Goal: Information Seeking & Learning: Learn about a topic

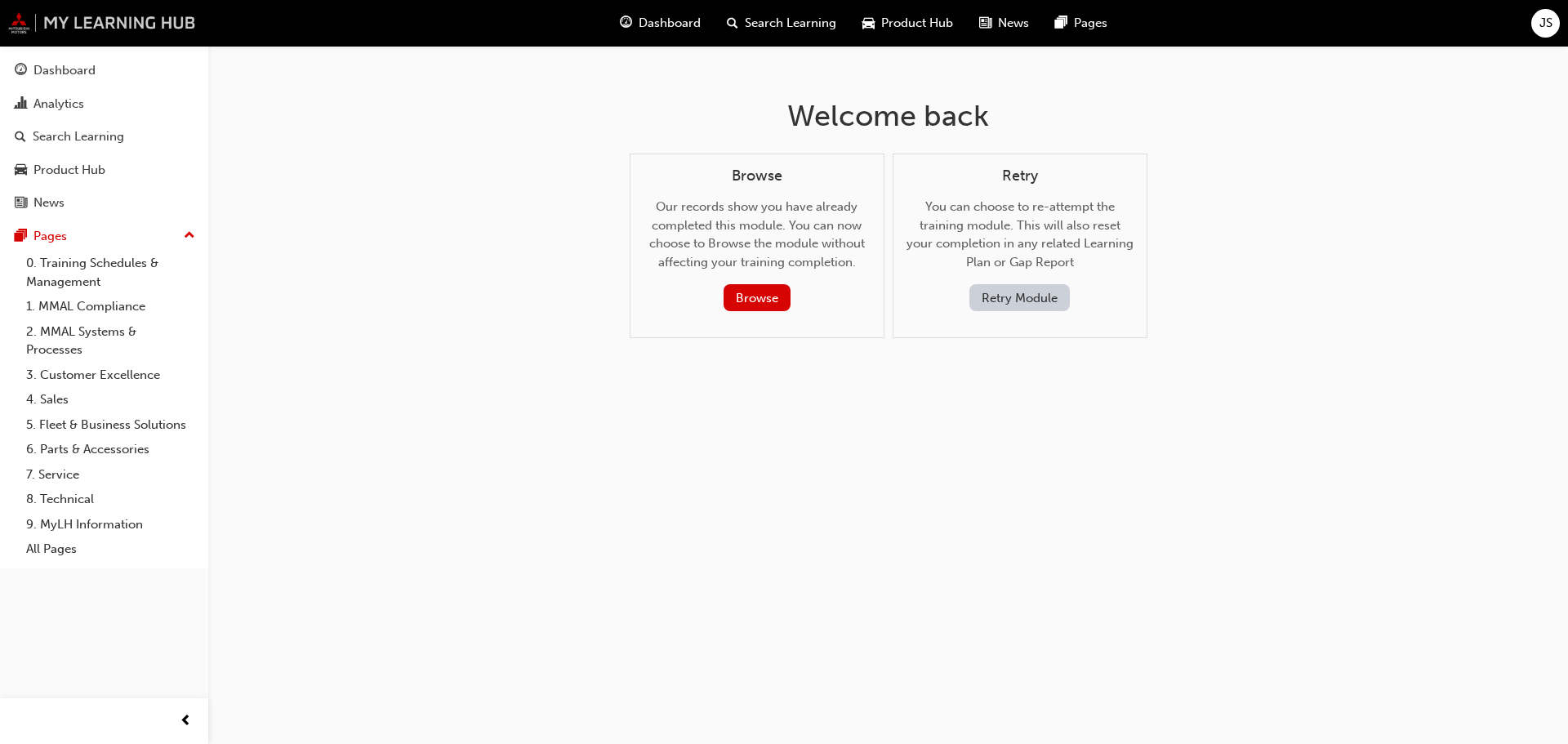
drag, startPoint x: 84, startPoint y: 70, endPoint x: 111, endPoint y: 14, distance: 62.2
click at [84, 70] on div "Dashboard" at bounding box center [64, 70] width 62 height 18
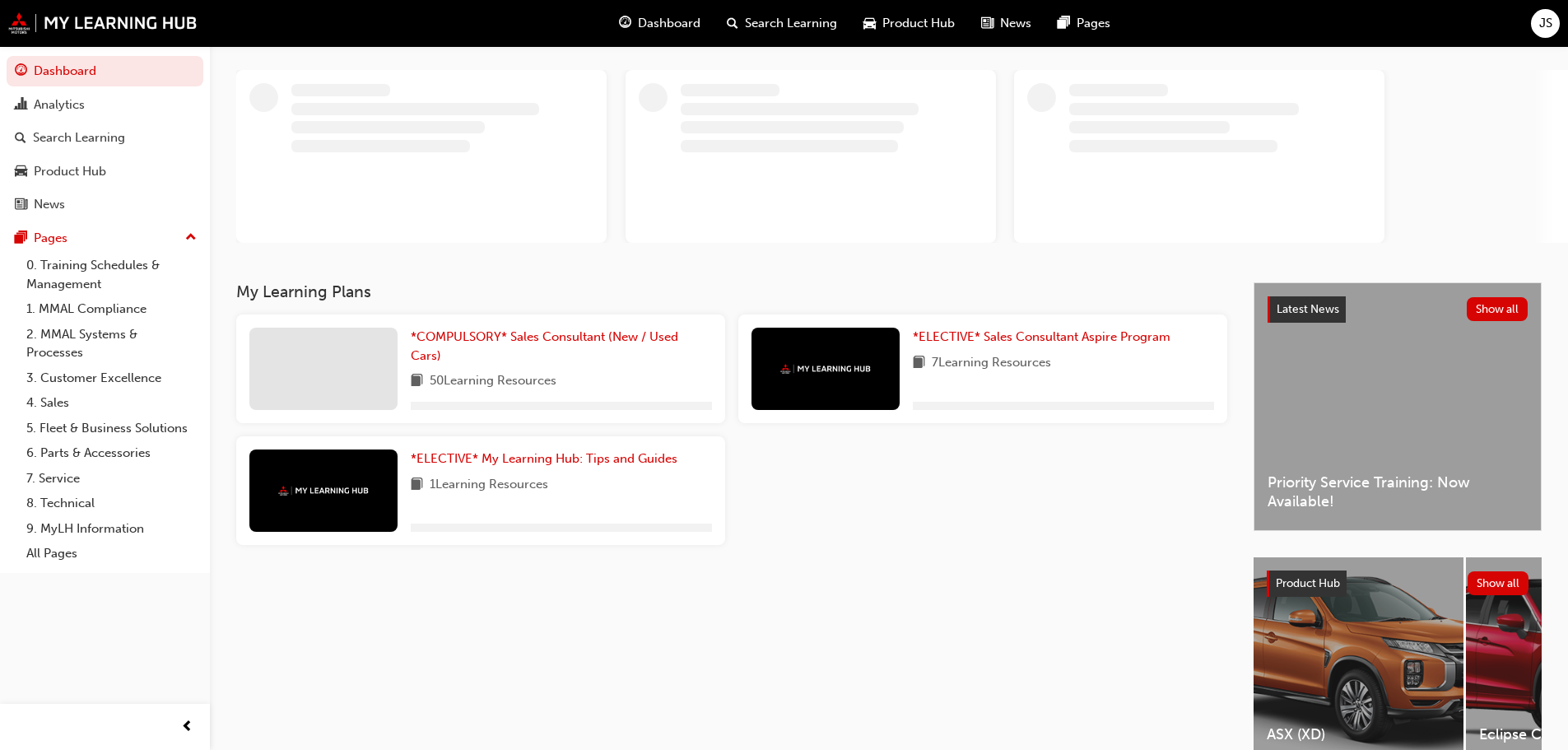
scroll to position [164, 0]
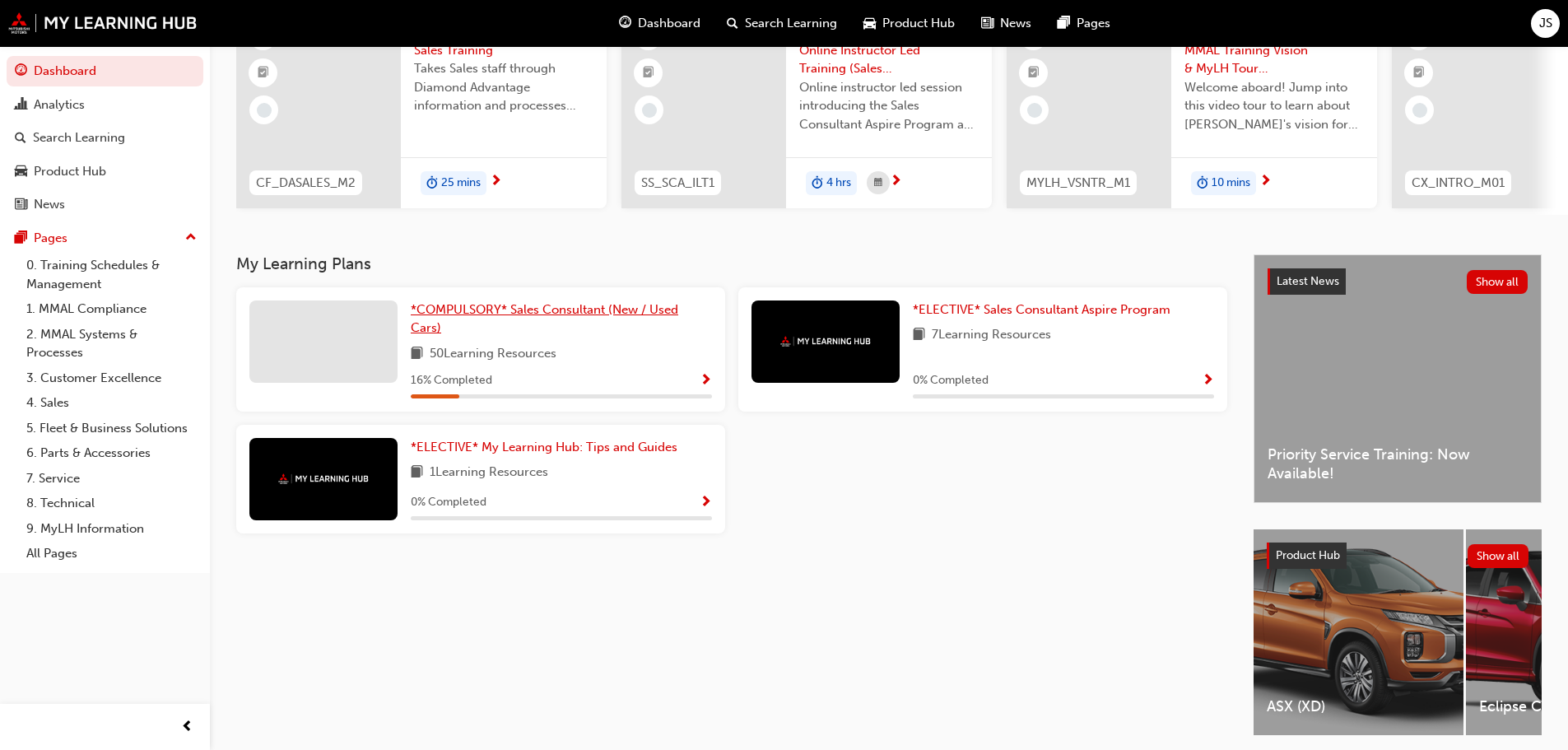
click at [494, 332] on link "*COMPULSORY* Sales Consultant (New / Used Cars)" at bounding box center [561, 319] width 301 height 37
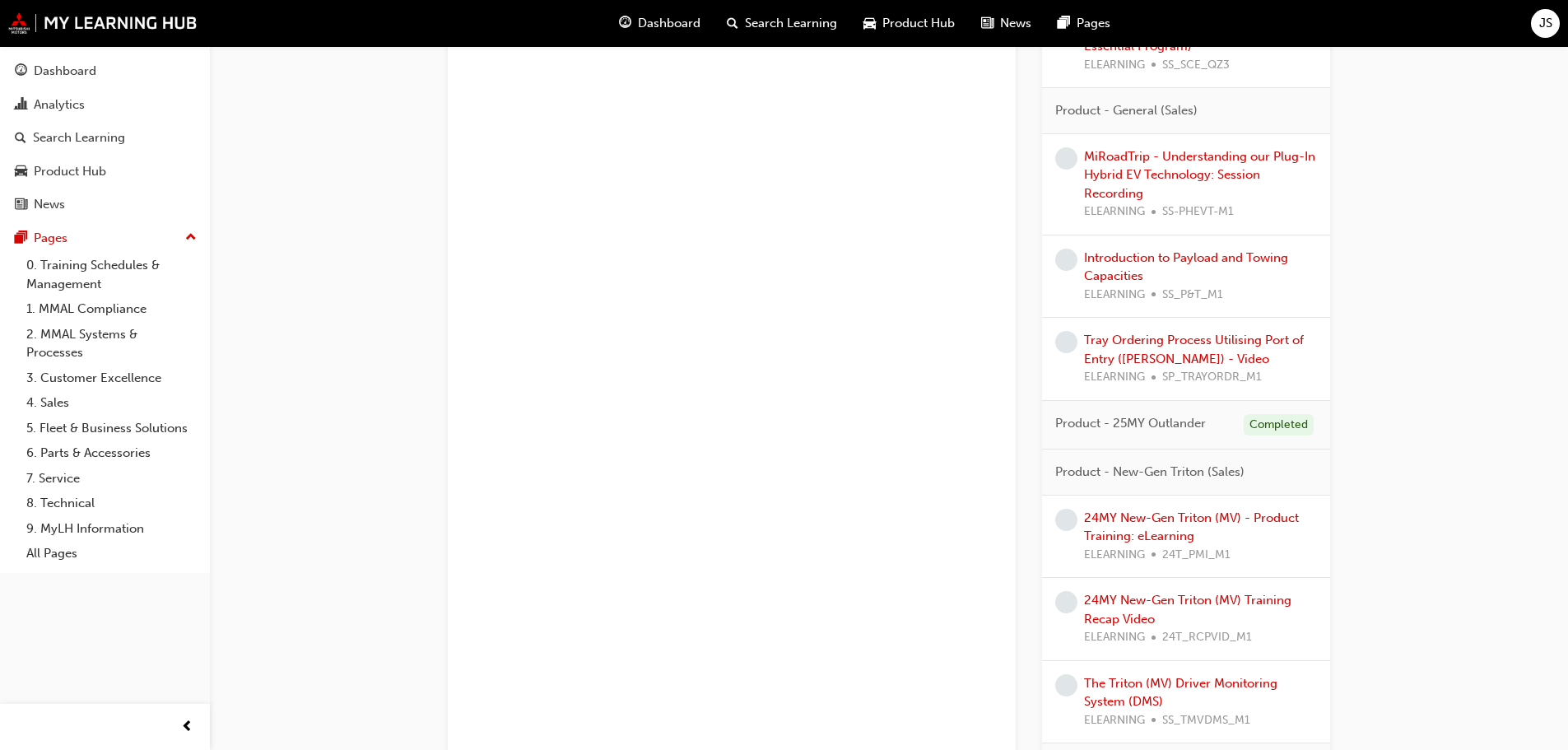
scroll to position [3049, 0]
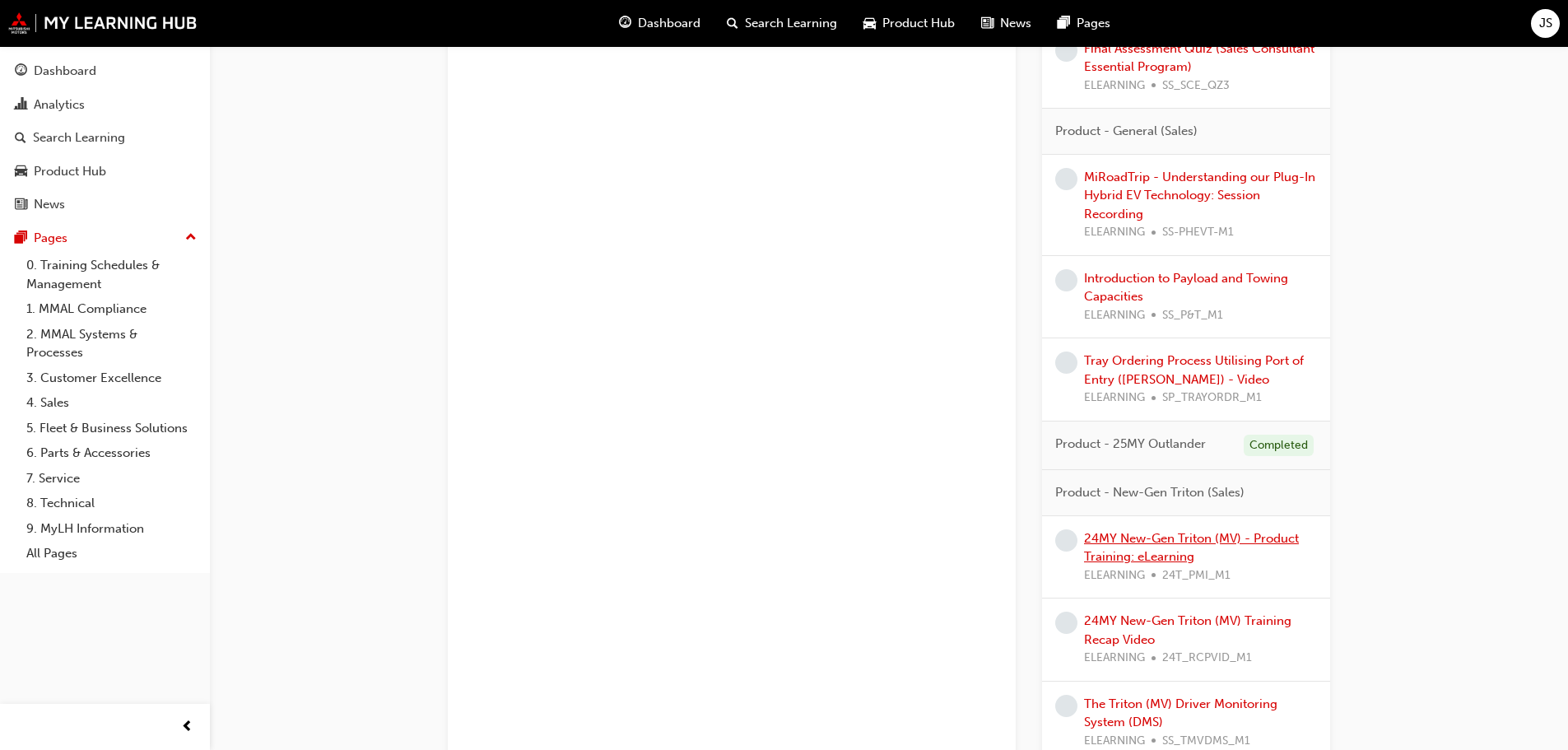
click at [1185, 541] on link "24MY New-Gen Triton (MV) - Product Training: eLearning" at bounding box center [1191, 547] width 215 height 33
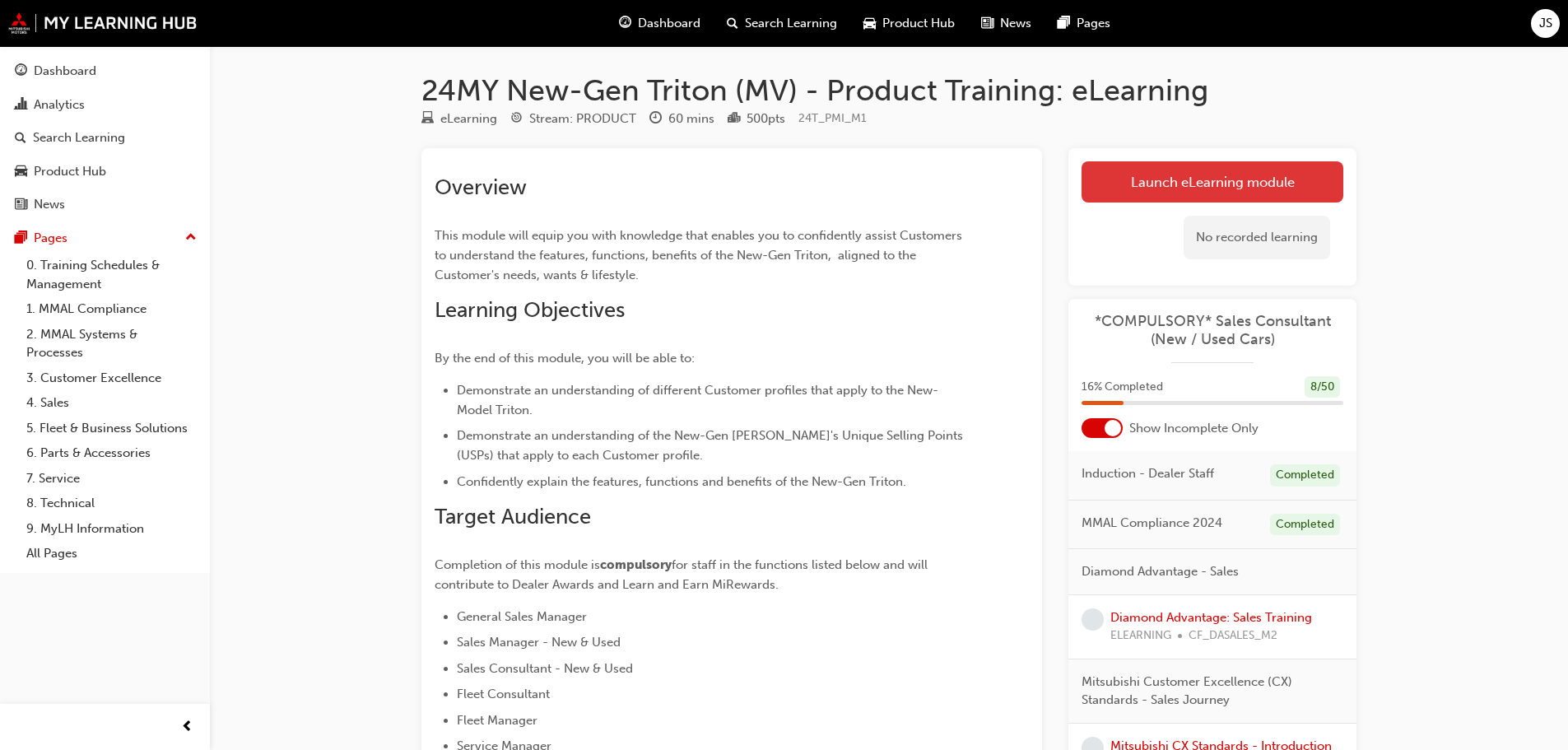
click at [1150, 176] on link "Launch eLearning module" at bounding box center [1213, 182] width 262 height 41
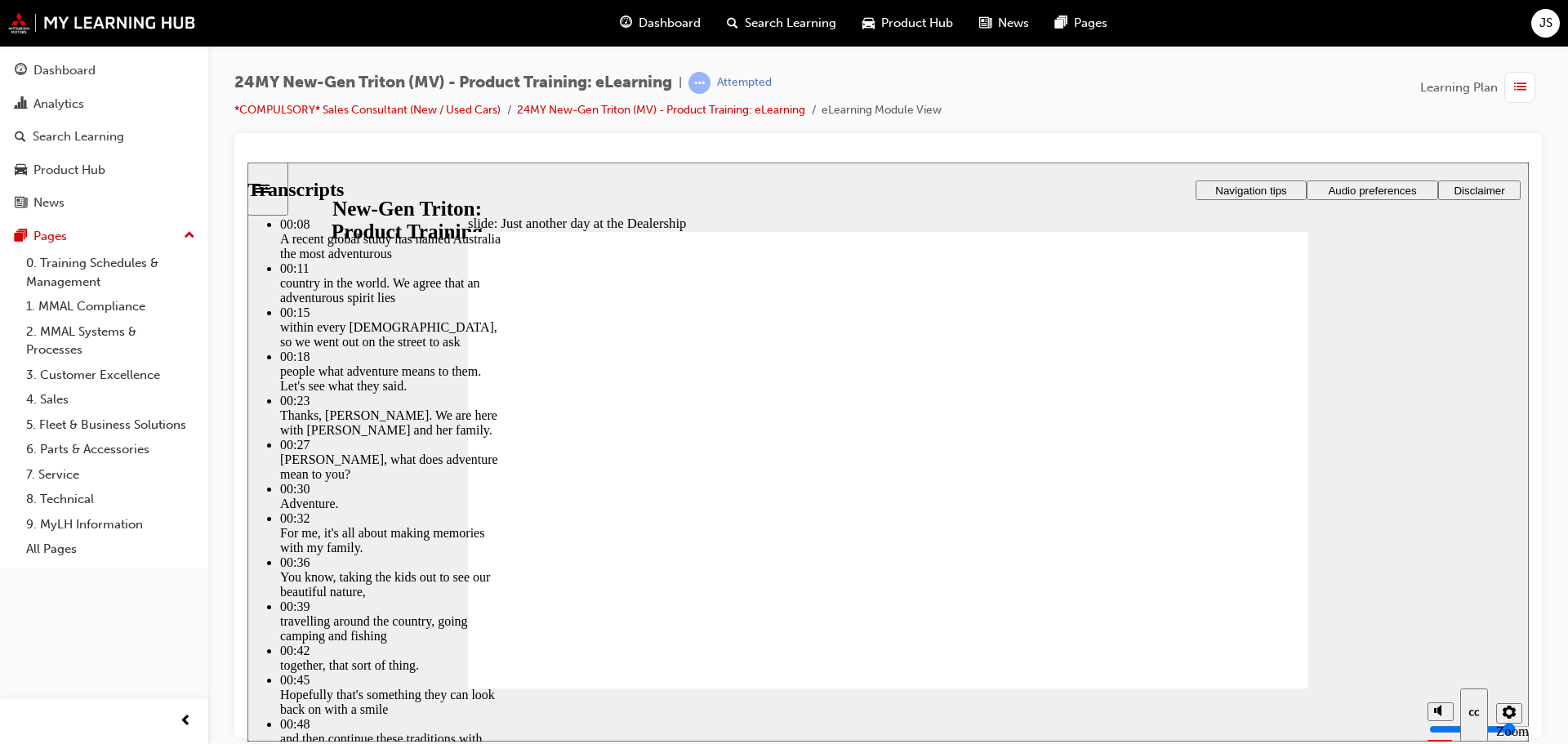
click at [1023, 720] on section "Playback Speed 2 1.75" at bounding box center [888, 714] width 1281 height 53
type input "260"
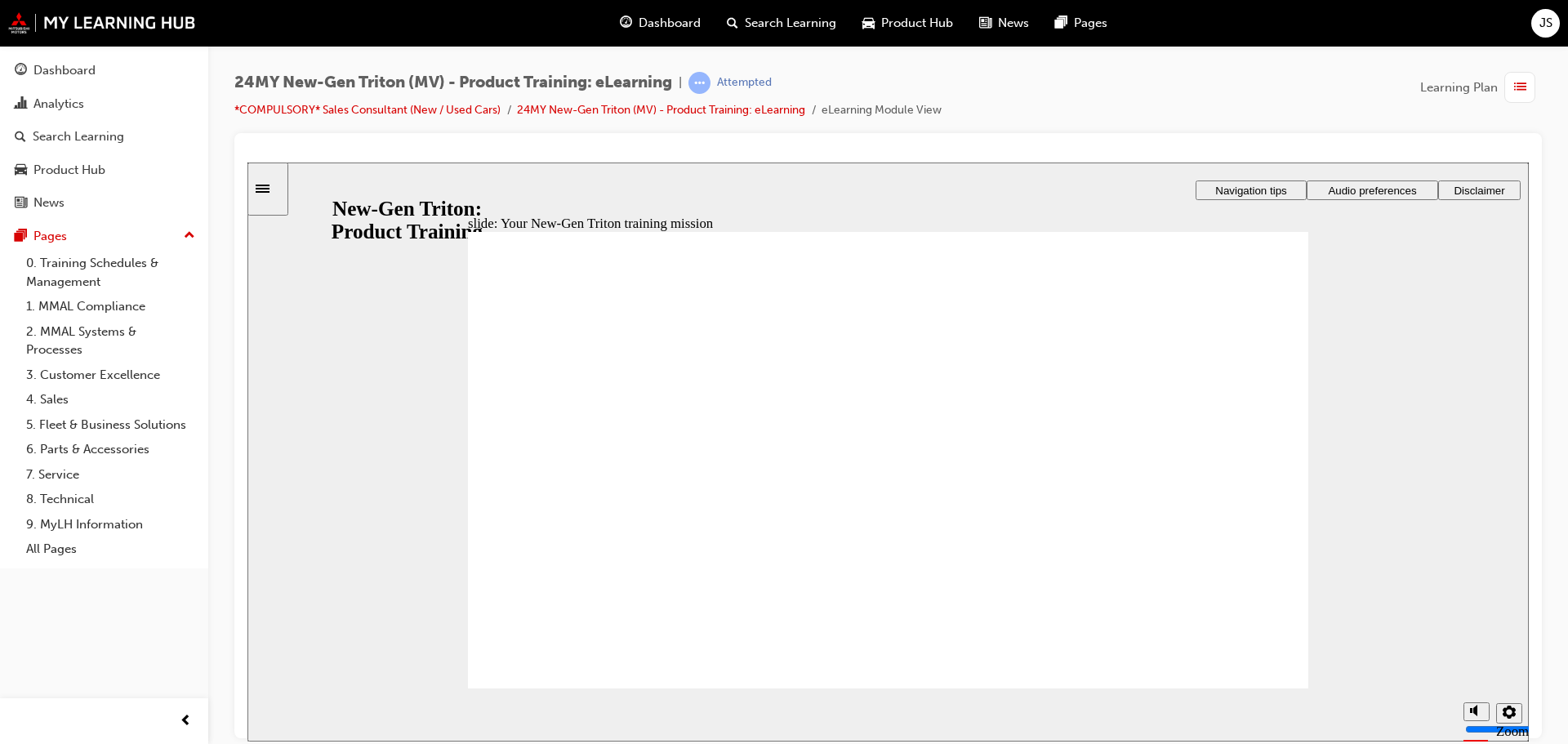
drag, startPoint x: 1474, startPoint y: 656, endPoint x: 1474, endPoint y: 631, distance: 25.0
type input "10"
click at [1474, 661] on input "volume" at bounding box center [1517, 667] width 105 height 13
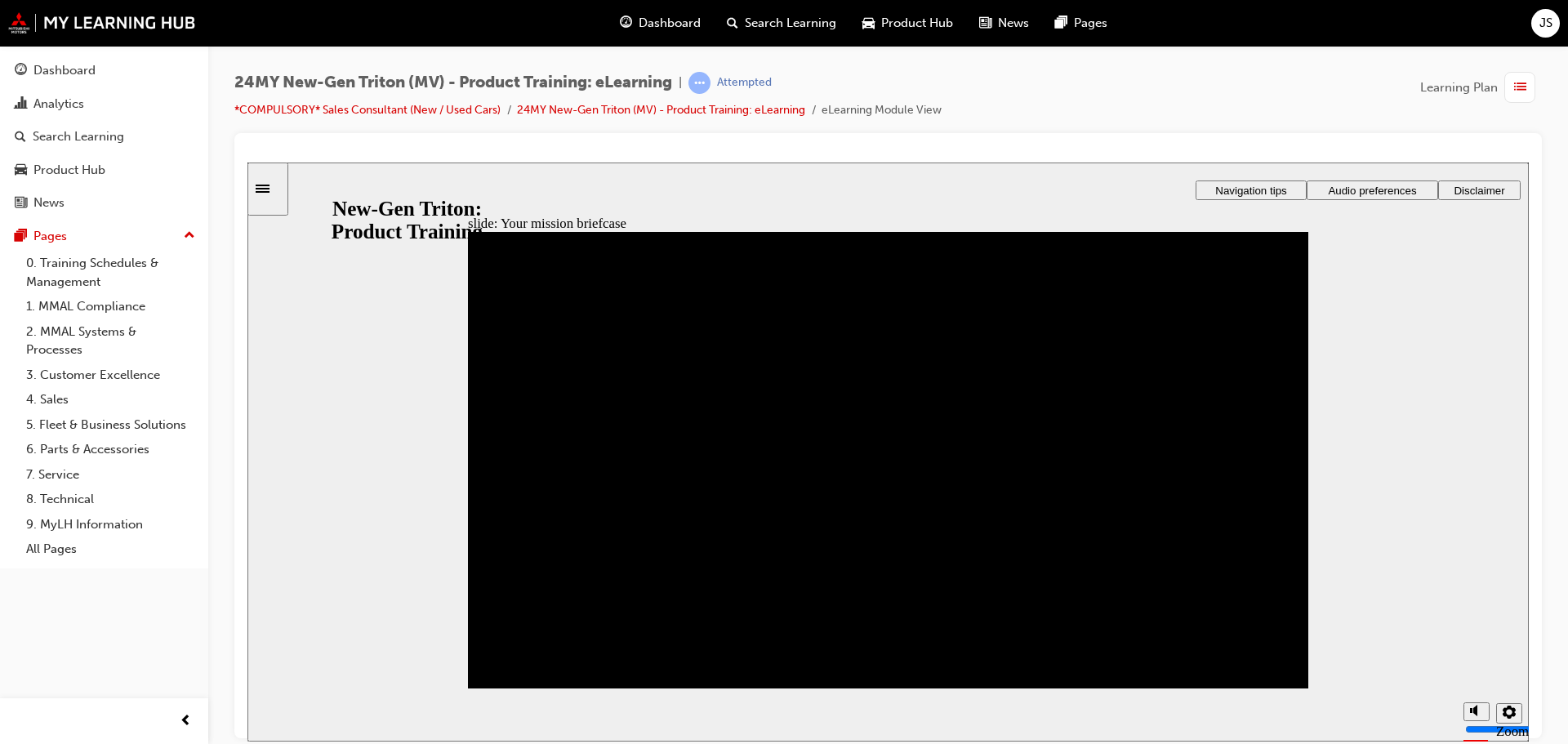
drag, startPoint x: 626, startPoint y: 566, endPoint x: 591, endPoint y: 482, distance: 91.0
drag, startPoint x: 591, startPoint y: 473, endPoint x: 532, endPoint y: 556, distance: 101.8
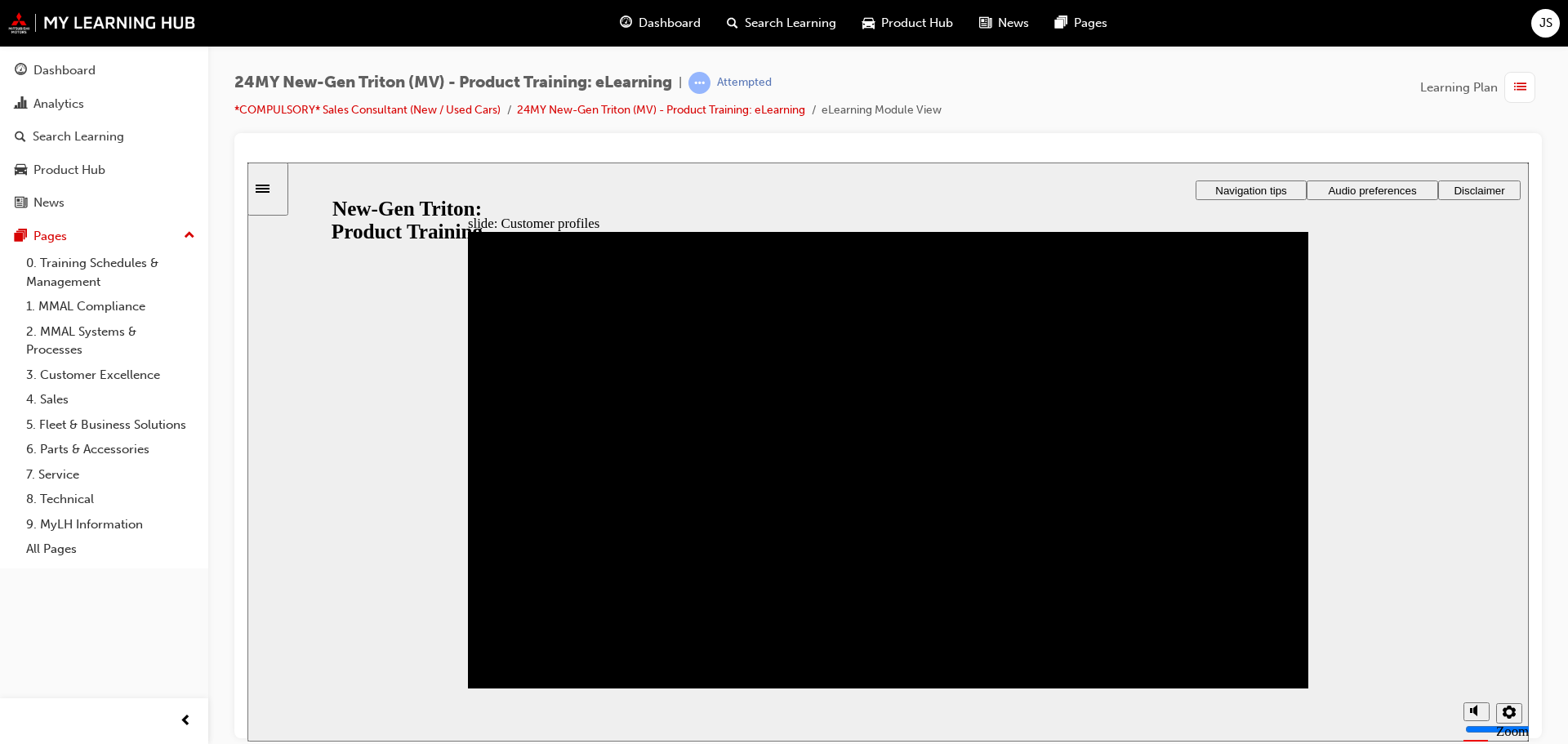
drag, startPoint x: 528, startPoint y: 559, endPoint x: 525, endPoint y: 478, distance: 81.1
drag, startPoint x: 803, startPoint y: 636, endPoint x: 912, endPoint y: 377, distance: 281.0
drag, startPoint x: 815, startPoint y: 570, endPoint x: 508, endPoint y: 401, distance: 350.4
drag, startPoint x: 516, startPoint y: 650, endPoint x: 927, endPoint y: 488, distance: 441.8
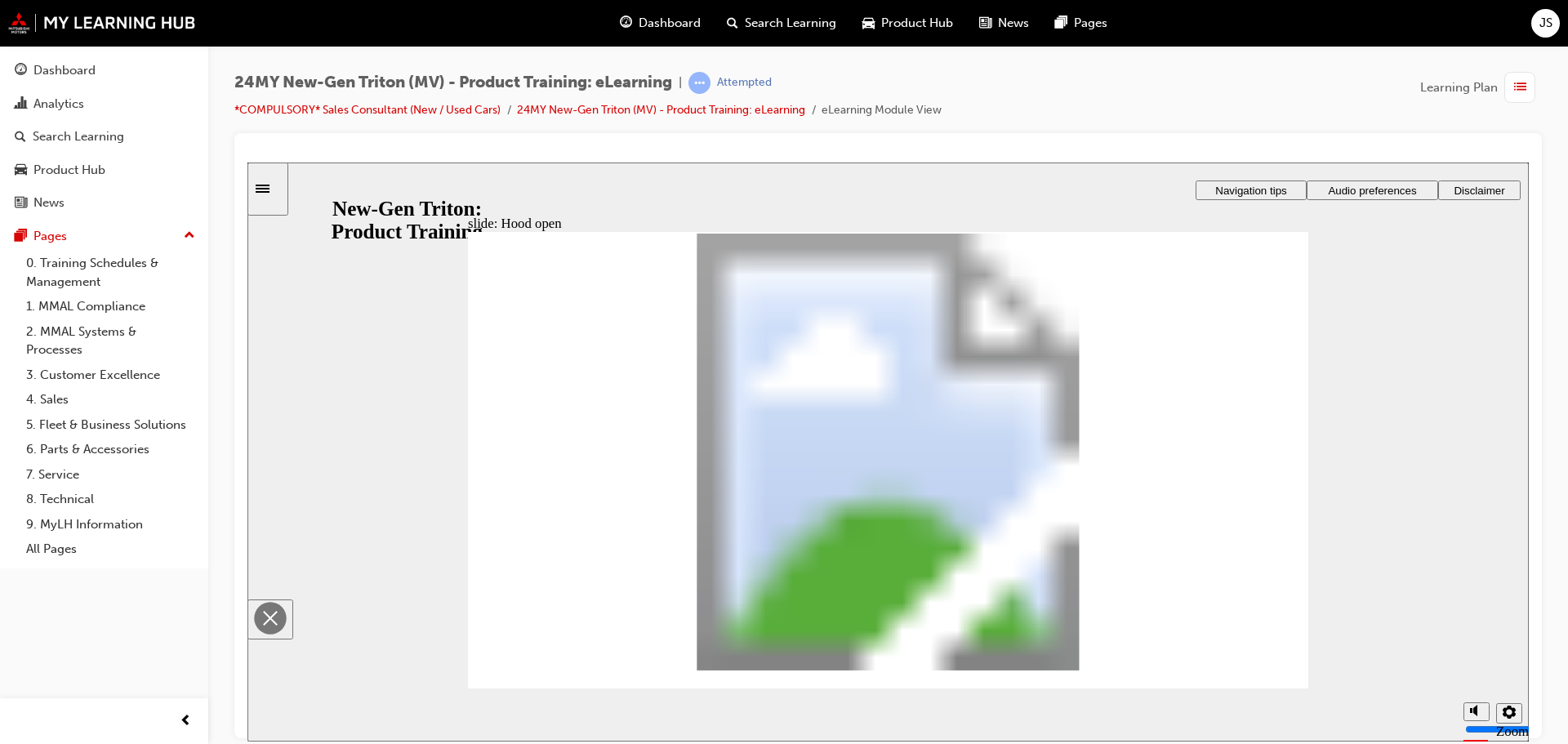
click at [287, 601] on circle "Close" at bounding box center [269, 617] width 32 height 32
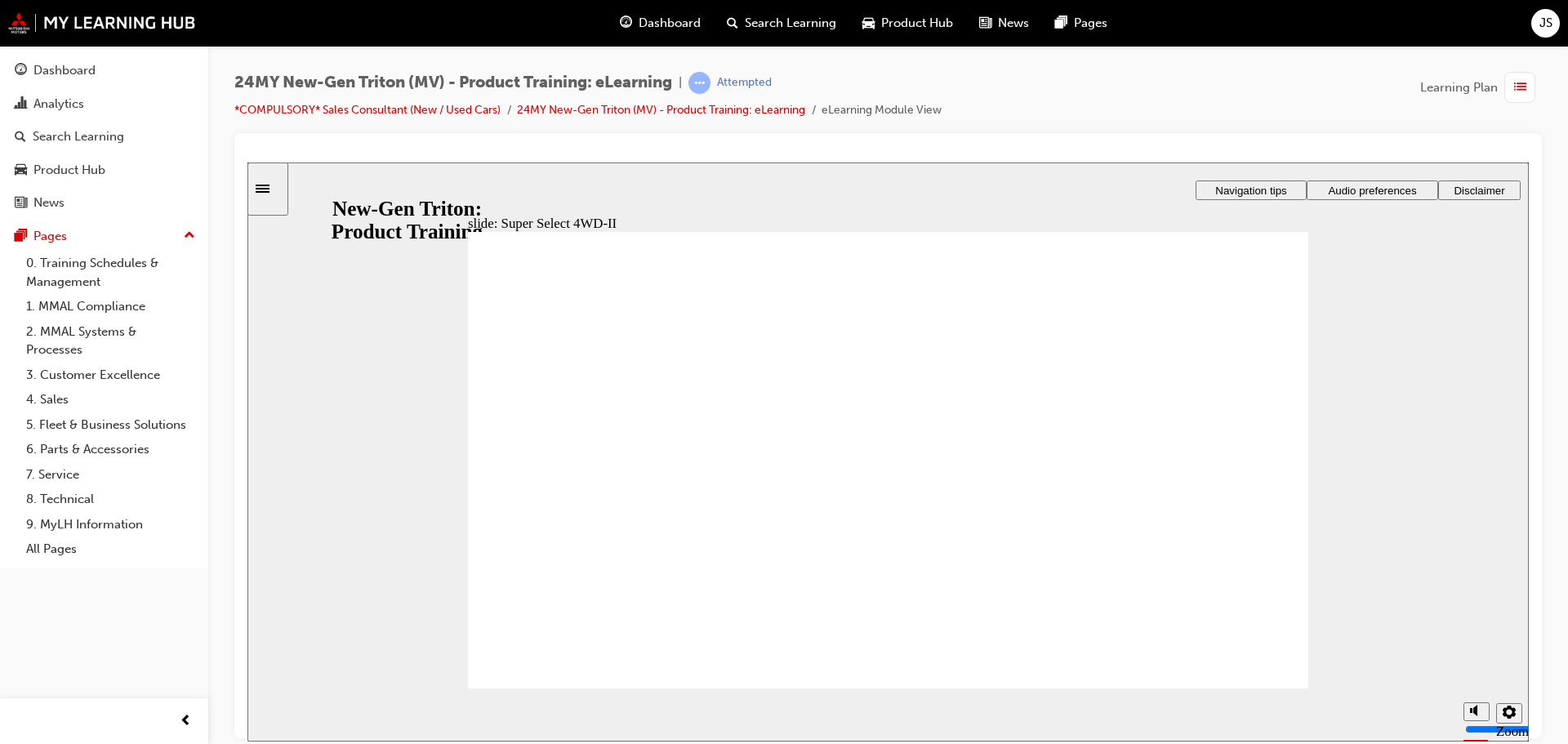
drag, startPoint x: 589, startPoint y: 327, endPoint x: 808, endPoint y: 329, distance: 219.0
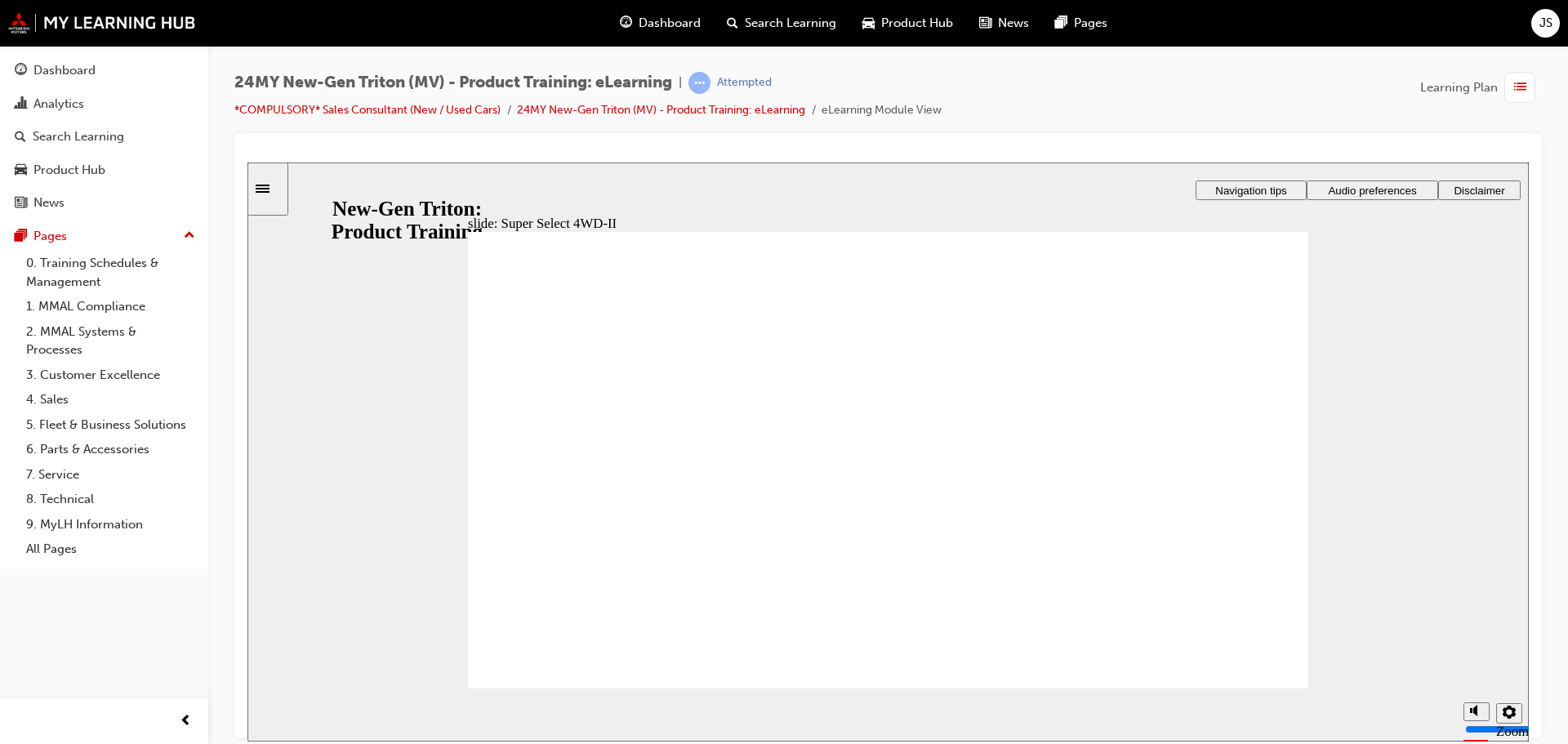
drag, startPoint x: 1064, startPoint y: 311, endPoint x: 972, endPoint y: 320, distance: 92.4
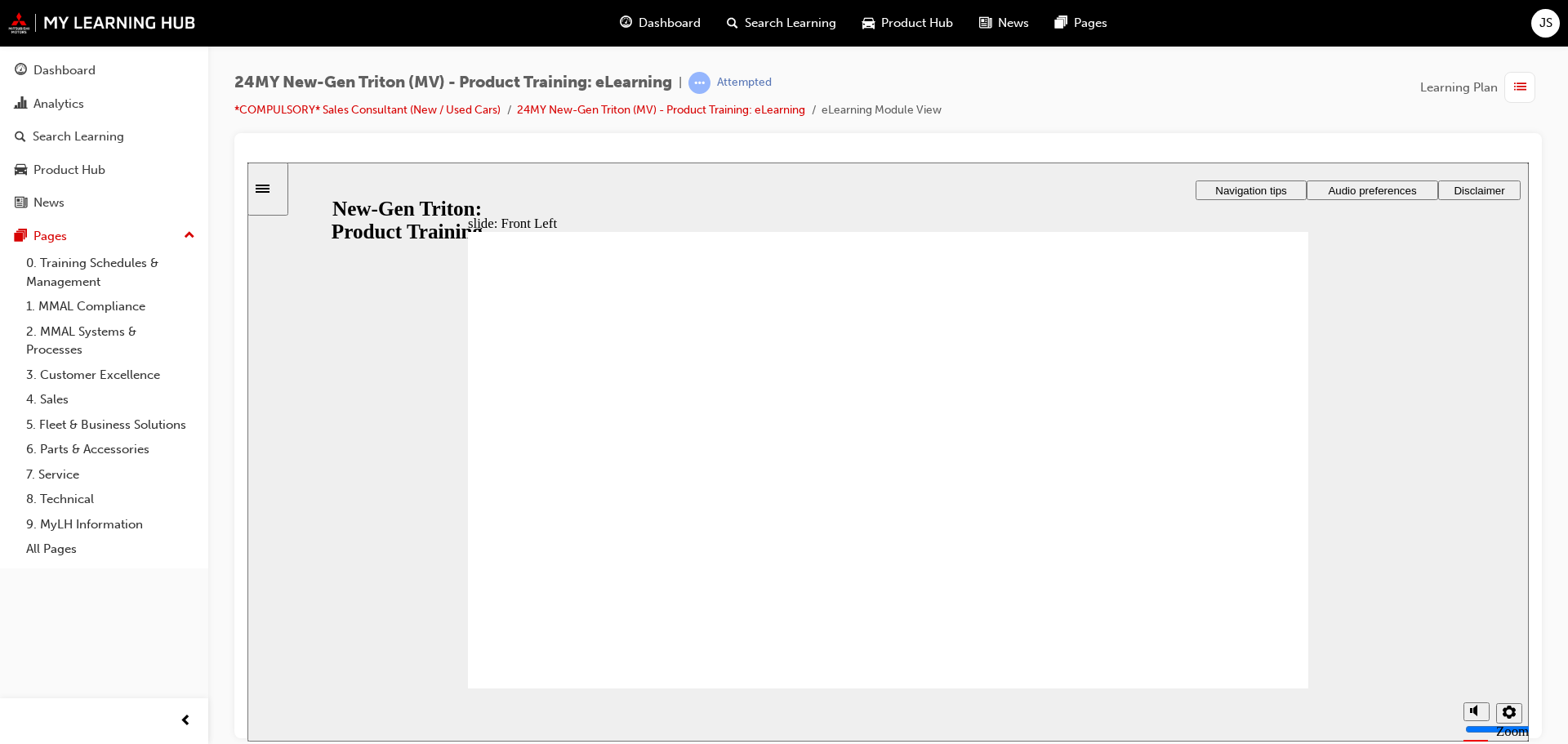
click at [984, 461] on div "slide: Left side Rectangle 1 Rectangle 3 IMG_20231123_175059_00_043 LEFT.jpg : …" at bounding box center [888, 451] width 1281 height 579
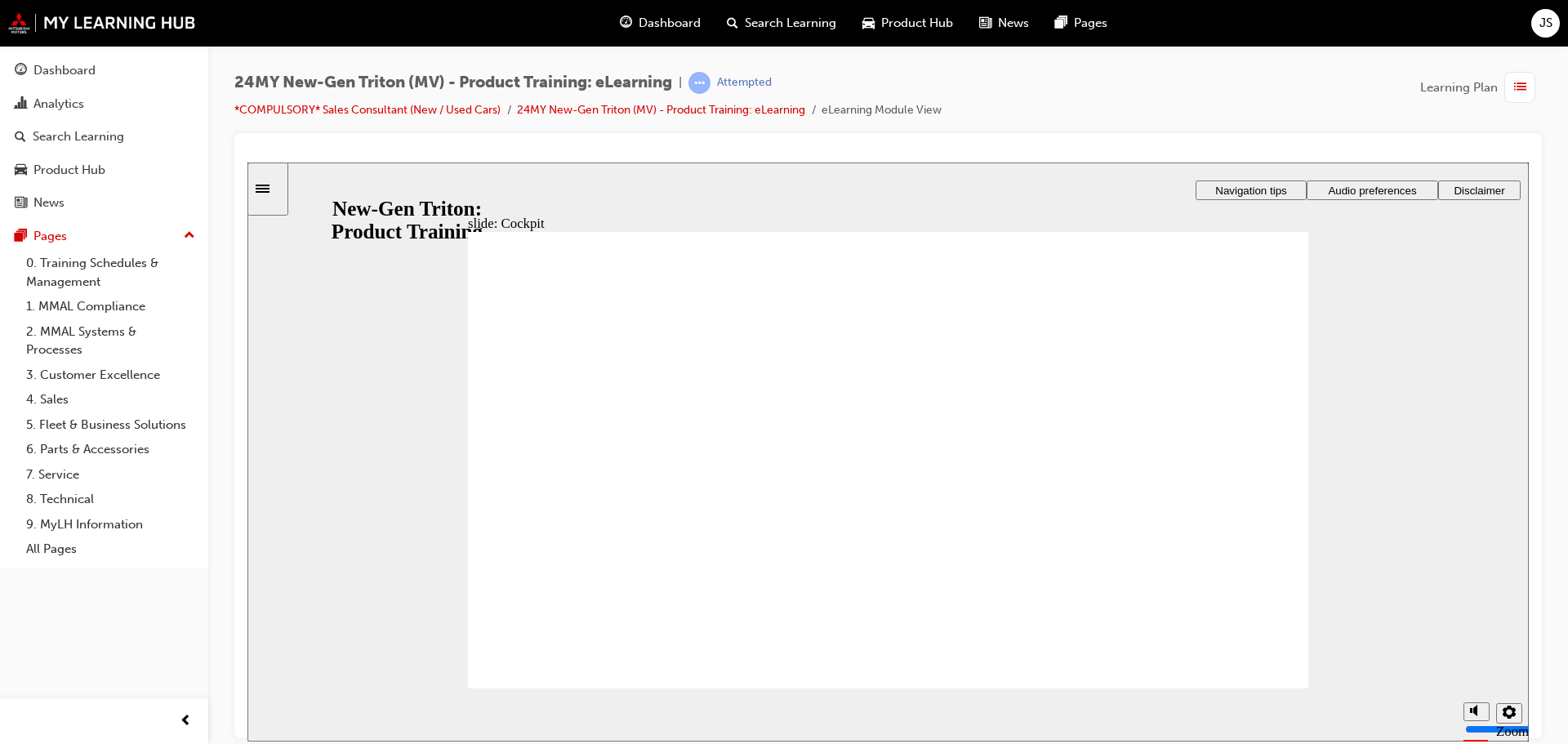
click at [1401, 481] on div "slide: Cockpit Rectangle 1 Rectangle 3 IMG_20231123_175923_00_072 INT FRONT.jpg…" at bounding box center [888, 451] width 1281 height 579
click at [1355, 526] on div "slide: Cockpit Rectangle 1 Rectangle 3 IMG_20231123_175923_00_072 INT FRONT.jpg…" at bounding box center [888, 451] width 1281 height 579
click at [1308, 514] on div "slide: Cockpit Rectangle 1 Rectangle 3 IMG_20231123_175923_00_072 INT FRONT.jpg…" at bounding box center [888, 451] width 1281 height 579
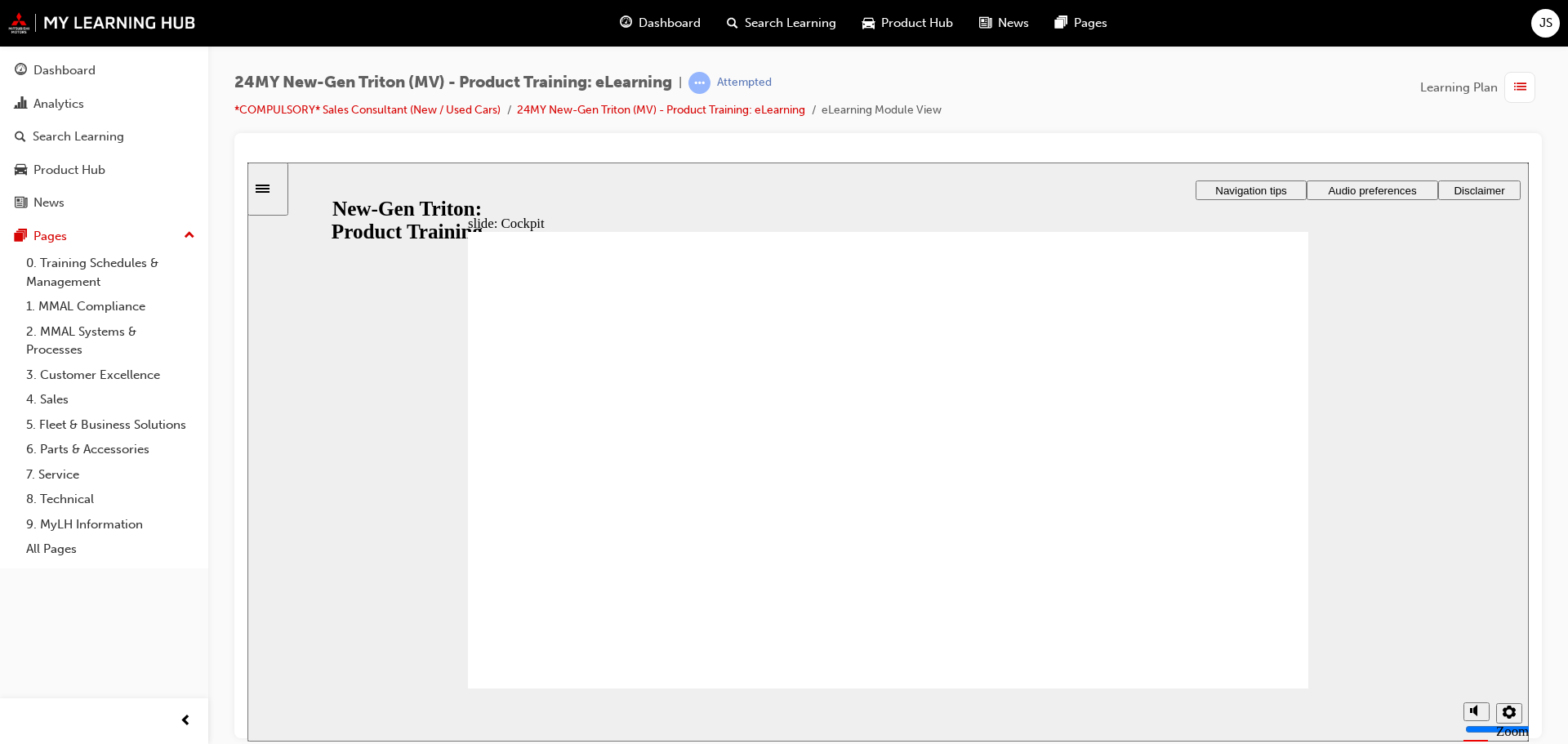
click at [1478, 497] on div "slide: Cockpit Rectangle 1 Rectangle 3 IMG_20231123_175923_00_072 INT FRONT.jpg…" at bounding box center [888, 451] width 1281 height 579
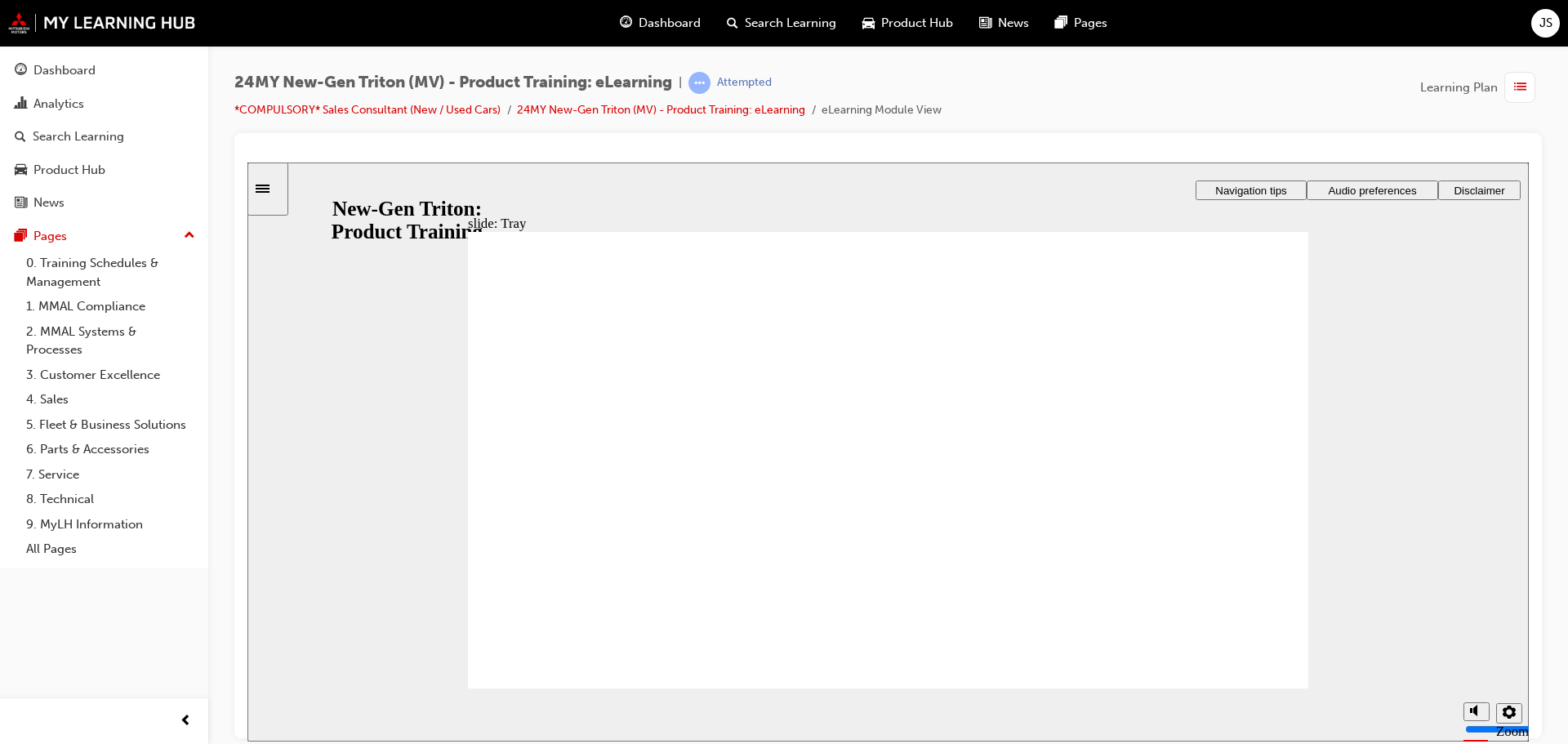
click at [1335, 534] on div "slide: Tray Rectangle 1 Rectangle 3 IMG_20231123_175435_00_058 BACK TRAY.jpg : …" at bounding box center [888, 451] width 1281 height 579
click at [1312, 540] on div "slide: Tray Rectangle 1 Rectangle 3 IMG_20231123_175435_00_058 BACK TRAY.jpg : …" at bounding box center [888, 451] width 1281 height 579
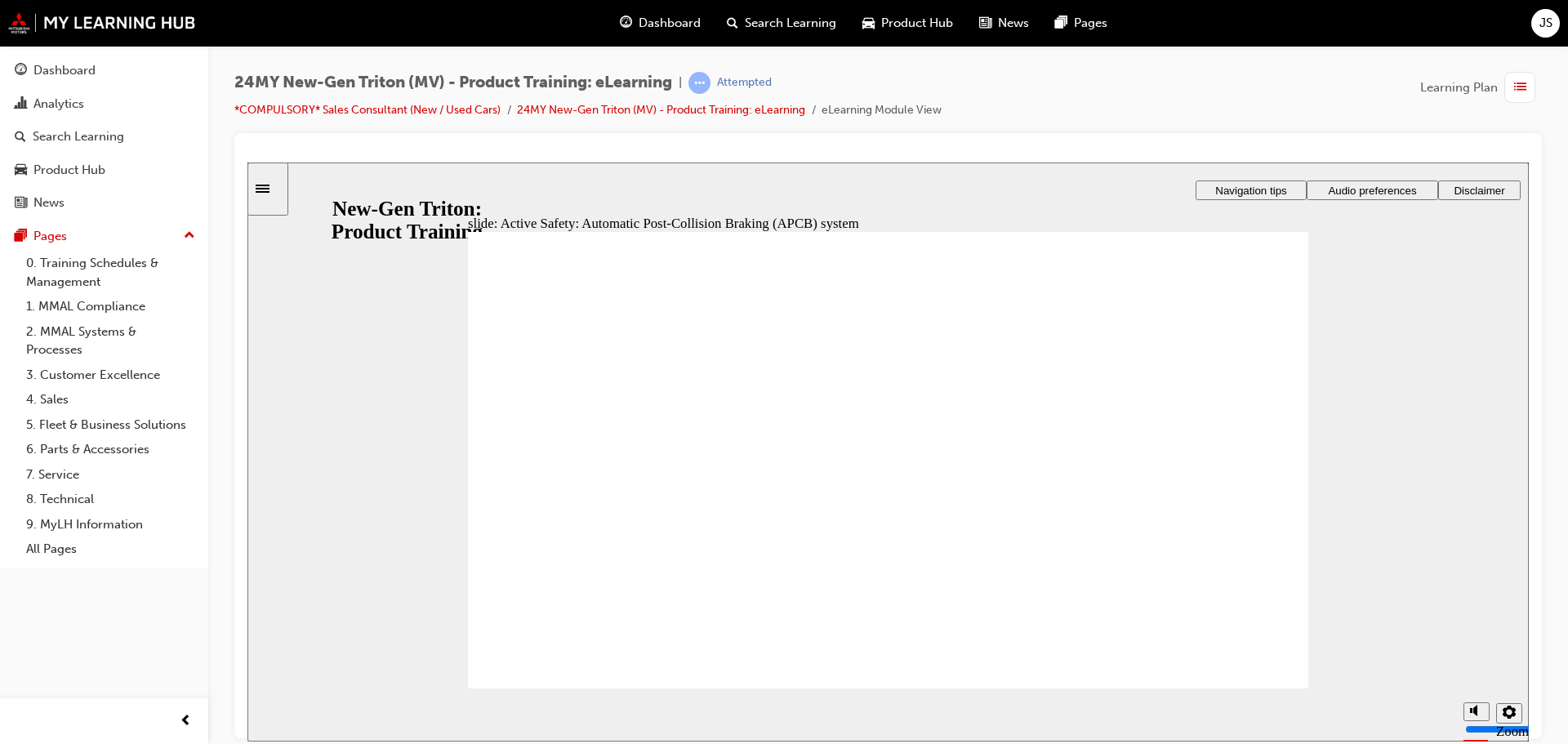
drag, startPoint x: 809, startPoint y: 554, endPoint x: 987, endPoint y: 552, distance: 178.0
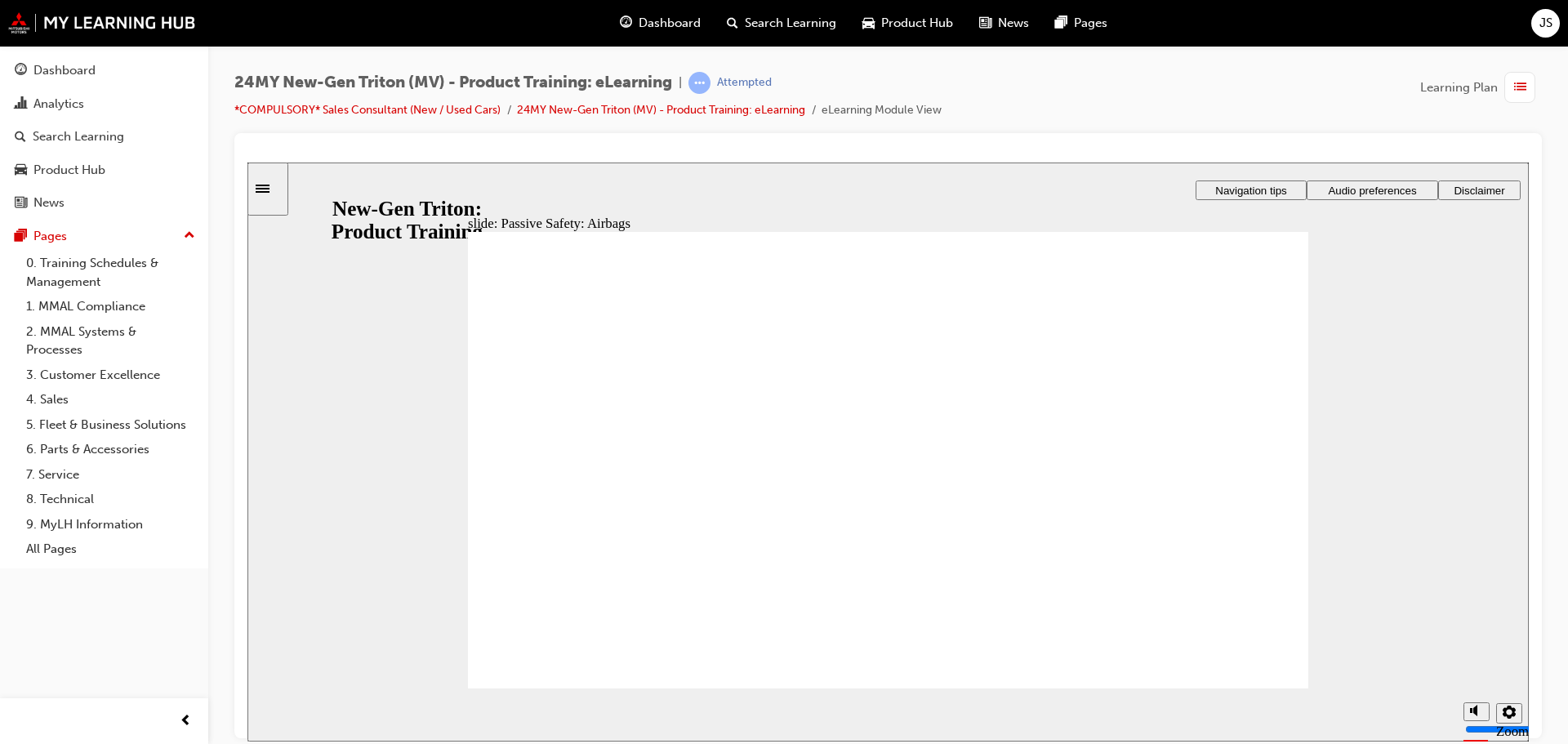
click at [461, 348] on div "slide: New-Gen Triton 360° walkaround: Safety Rectangle 1 Rectangle 3 IMG_20231…" at bounding box center [888, 451] width 1281 height 579
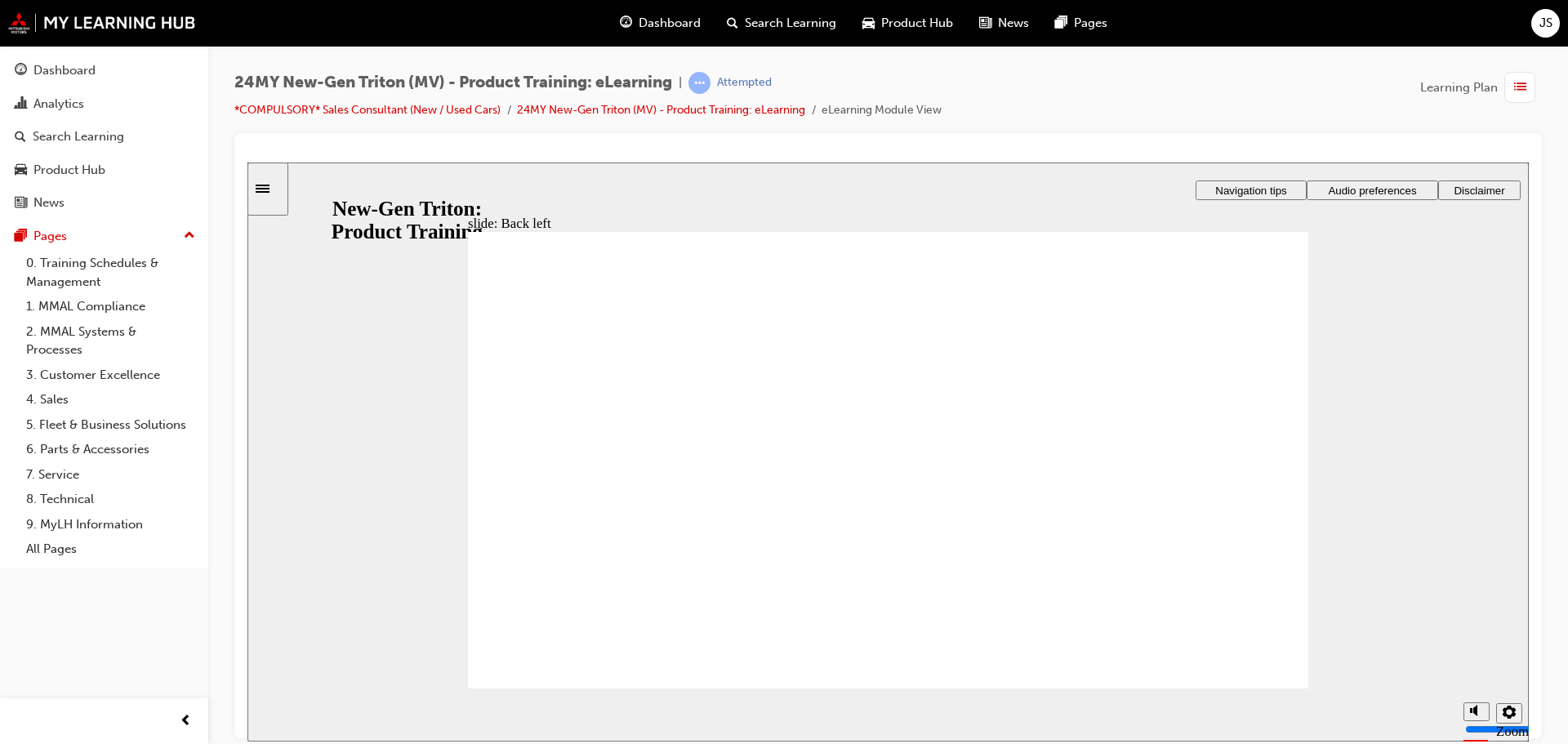
click at [1462, 492] on div "slide: Back left Rectangle 1 Rectangle 3 IMG_20231123_175004_00_036 BACK LEFT.j…" at bounding box center [888, 451] width 1281 height 579
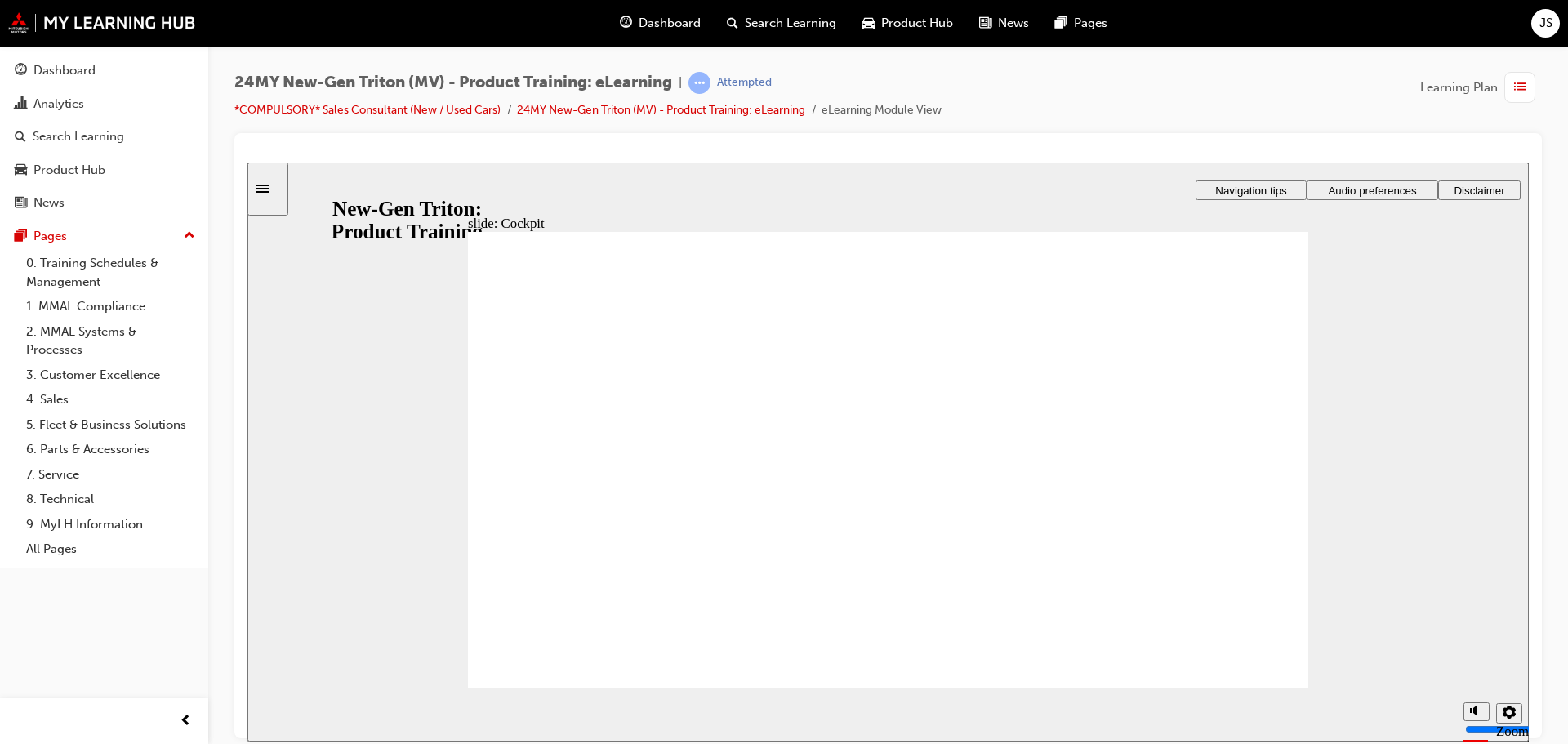
click at [1528, 450] on html "slide: Cockpit Rectangle 1 Rectangle 3 IMG_20231123_175923_00_072 INT FRONT.jpg…" at bounding box center [888, 451] width 1281 height 579
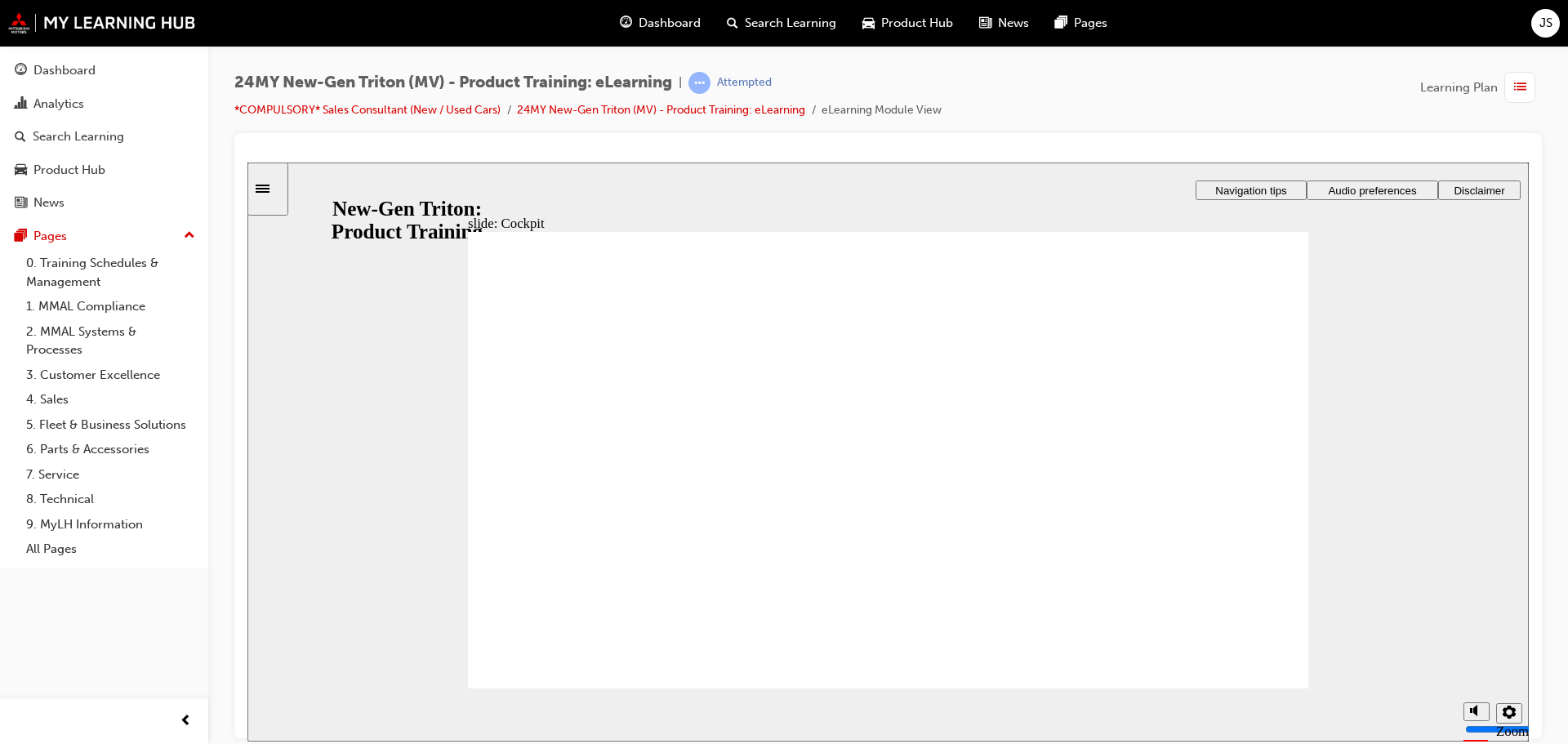
click at [453, 468] on div "slide: Cockpit Rectangle 1 Rectangle 3 IMG_20231123_175923_00_072 INT FRONT.jpg…" at bounding box center [888, 451] width 1281 height 579
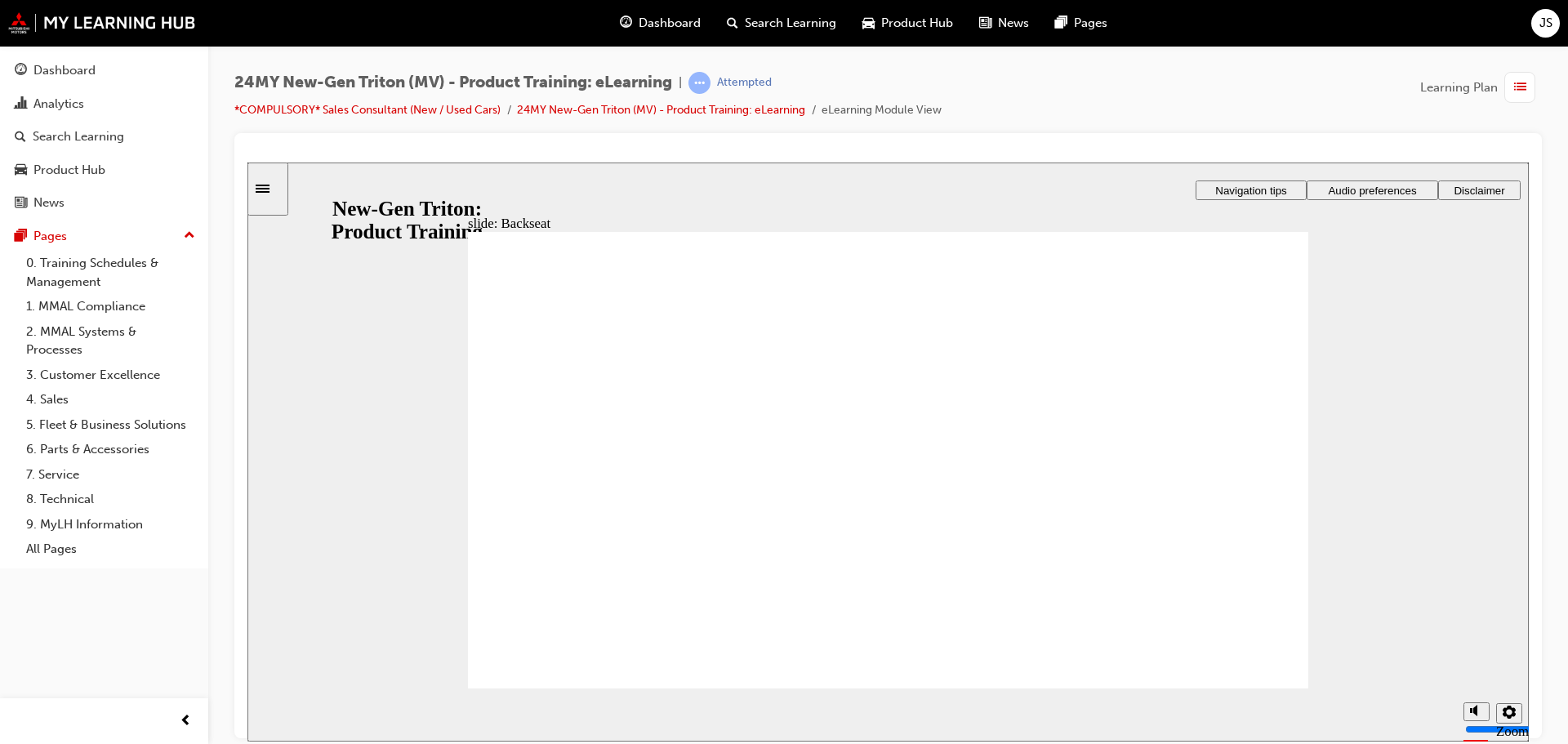
click at [1528, 533] on html "slide: Backseat Rectangle 1 Rectangle 3 IMG_20231123_175758_00_070 INT BACK.jpg…" at bounding box center [888, 451] width 1281 height 579
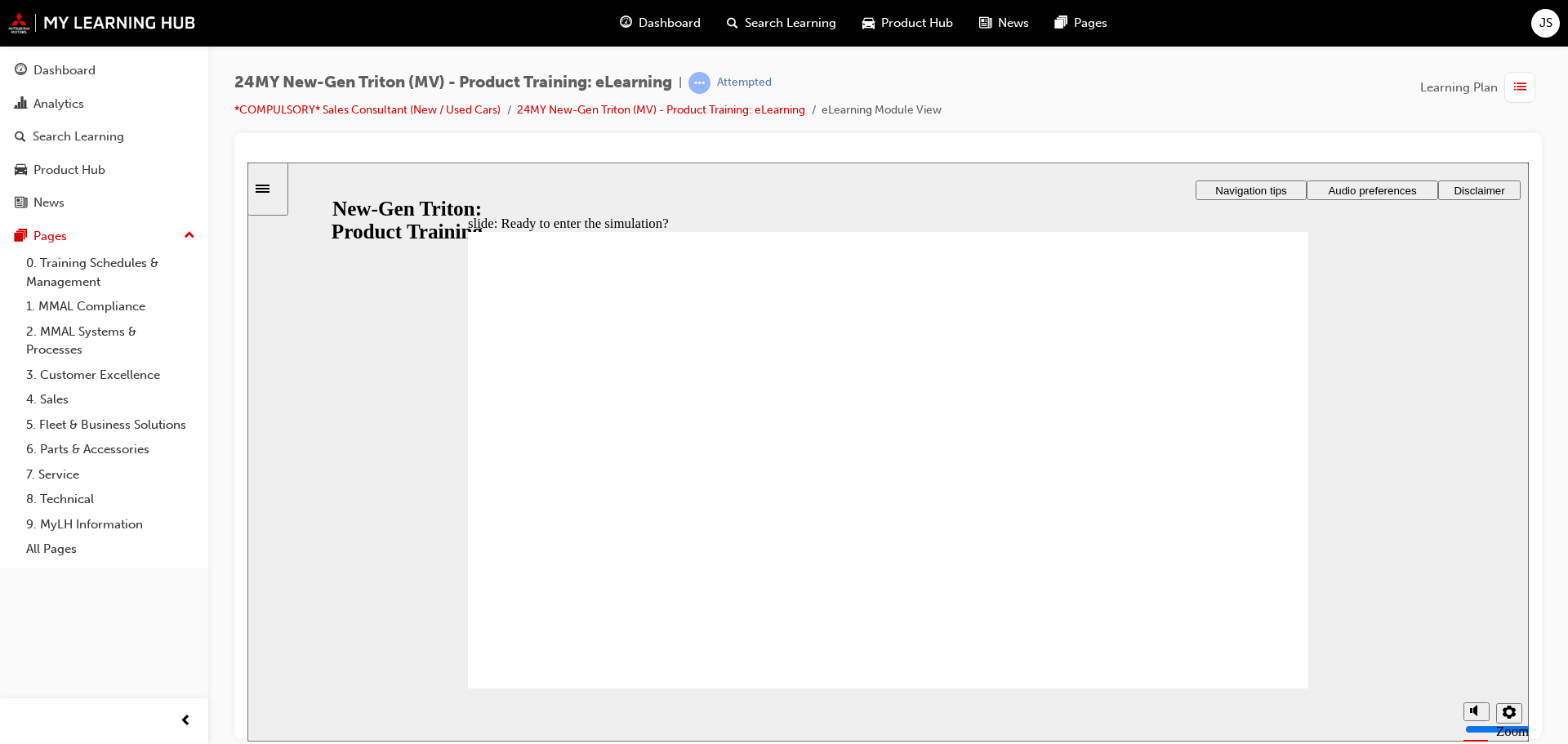
checkbox input "true"
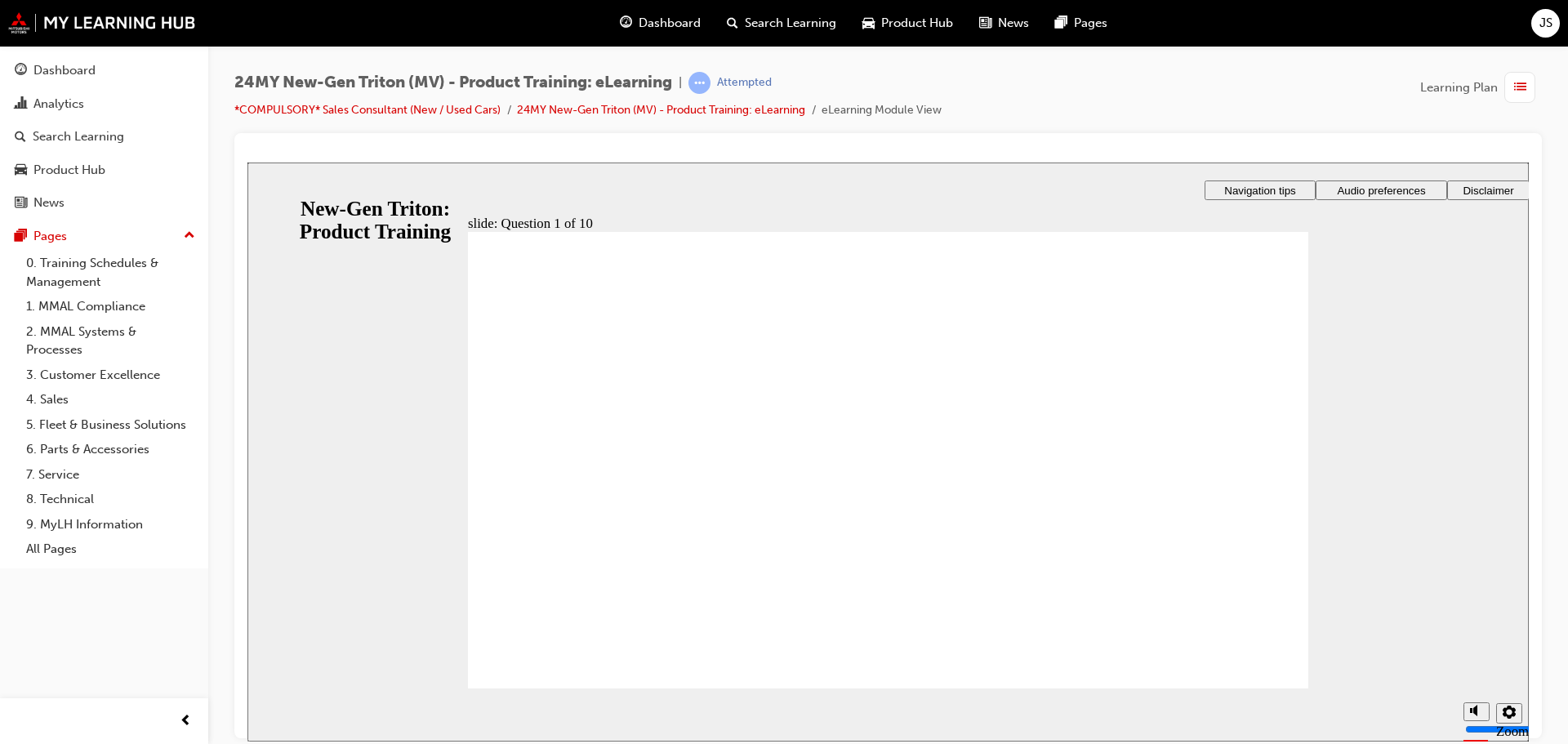
radio input "true"
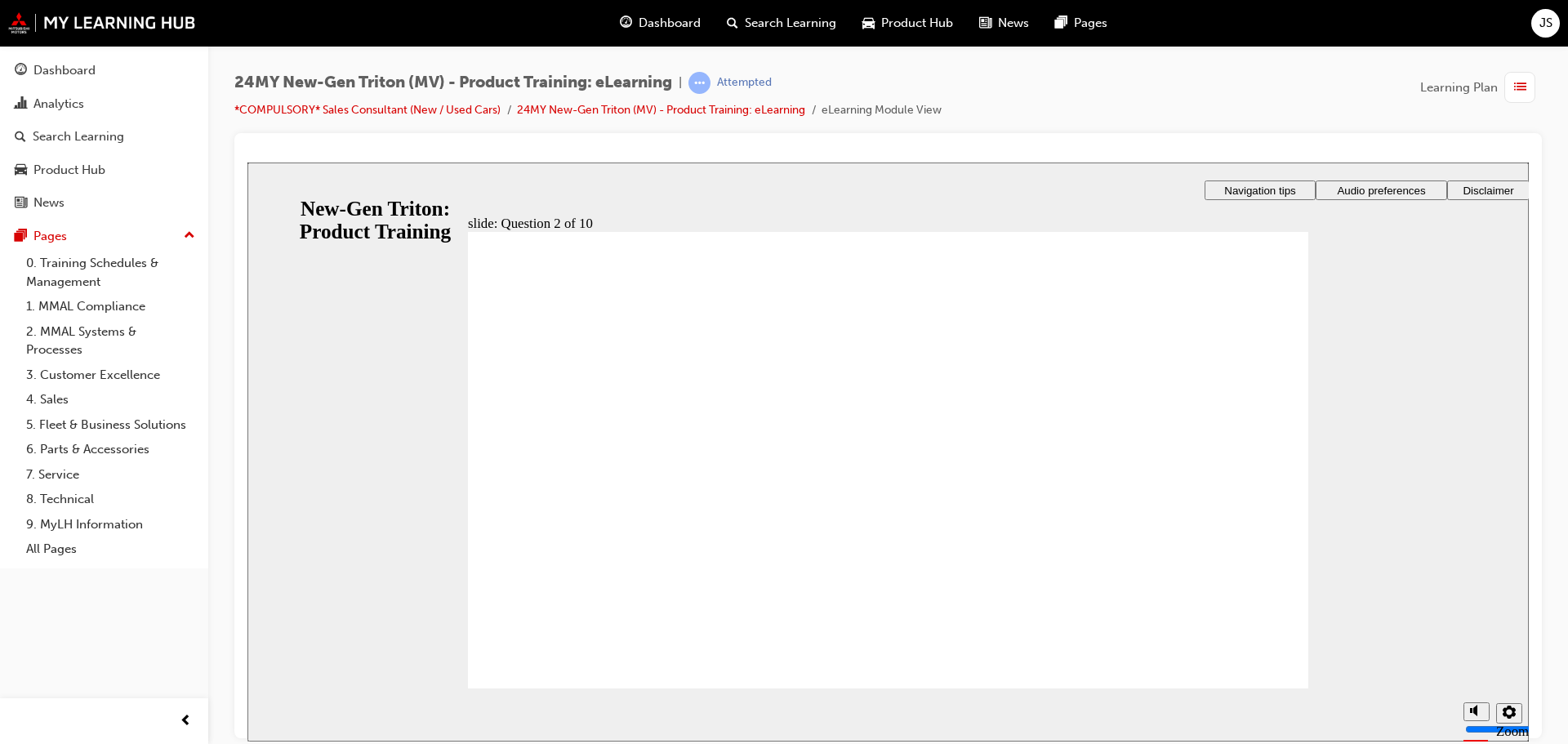
checkbox input "true"
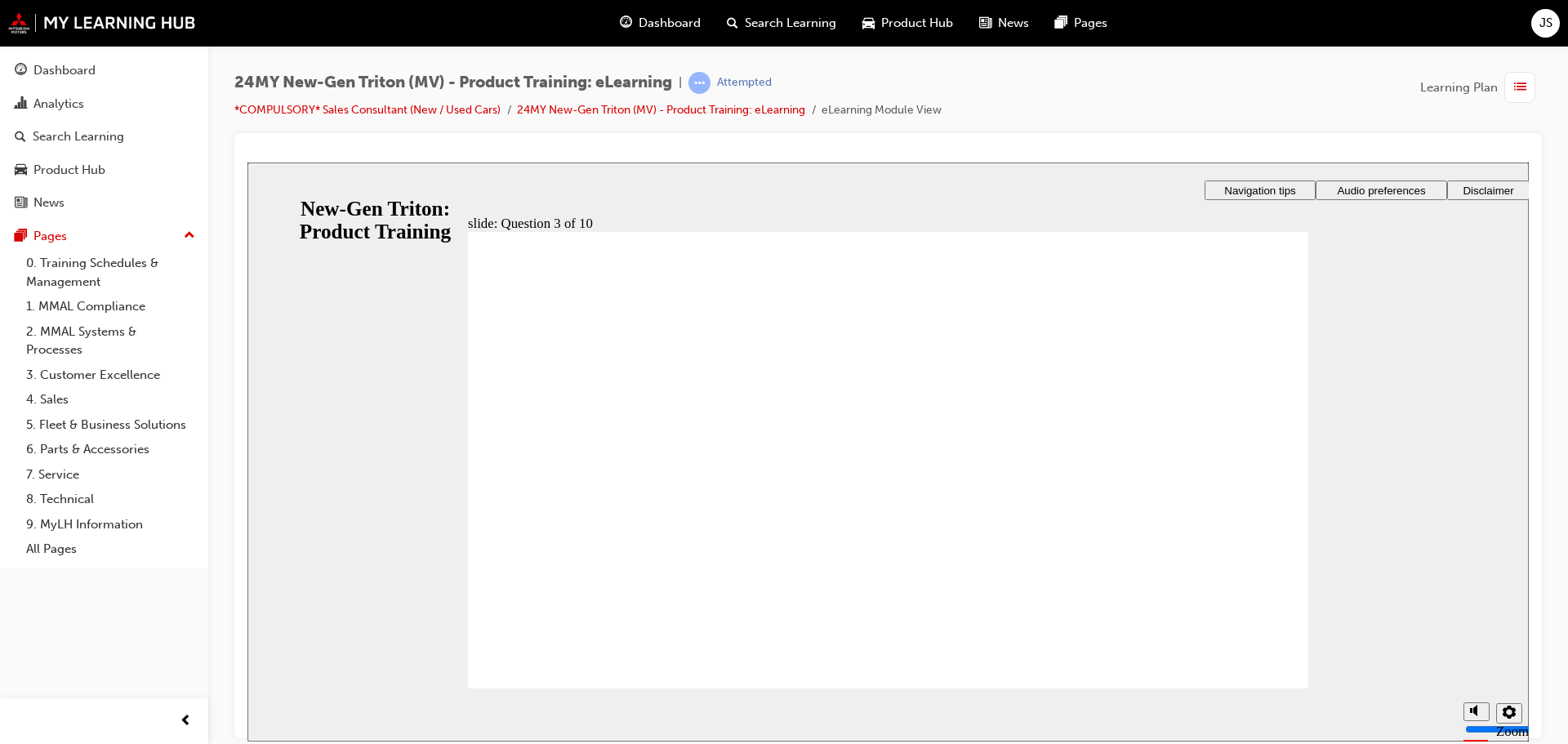
checkbox input "true"
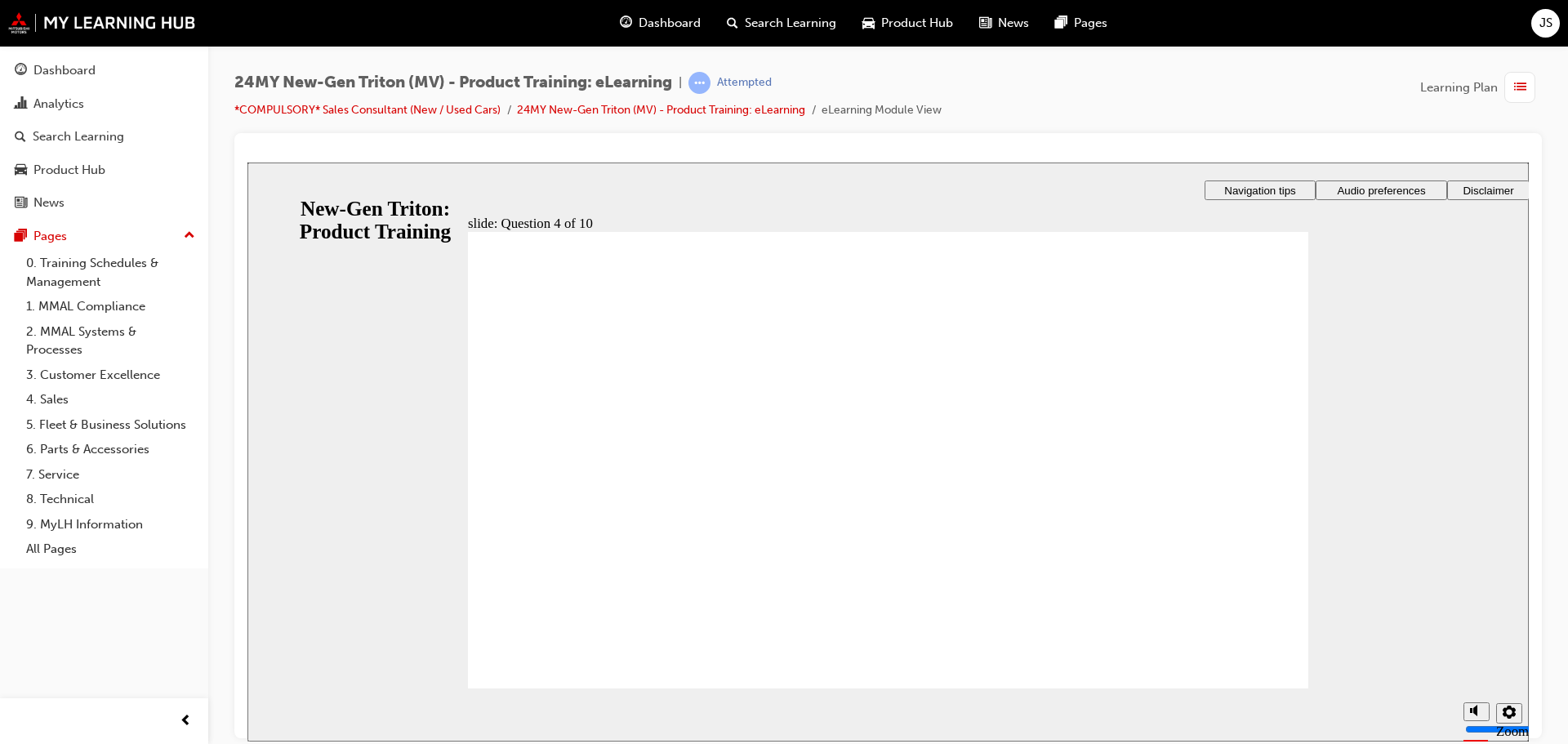
checkbox input "true"
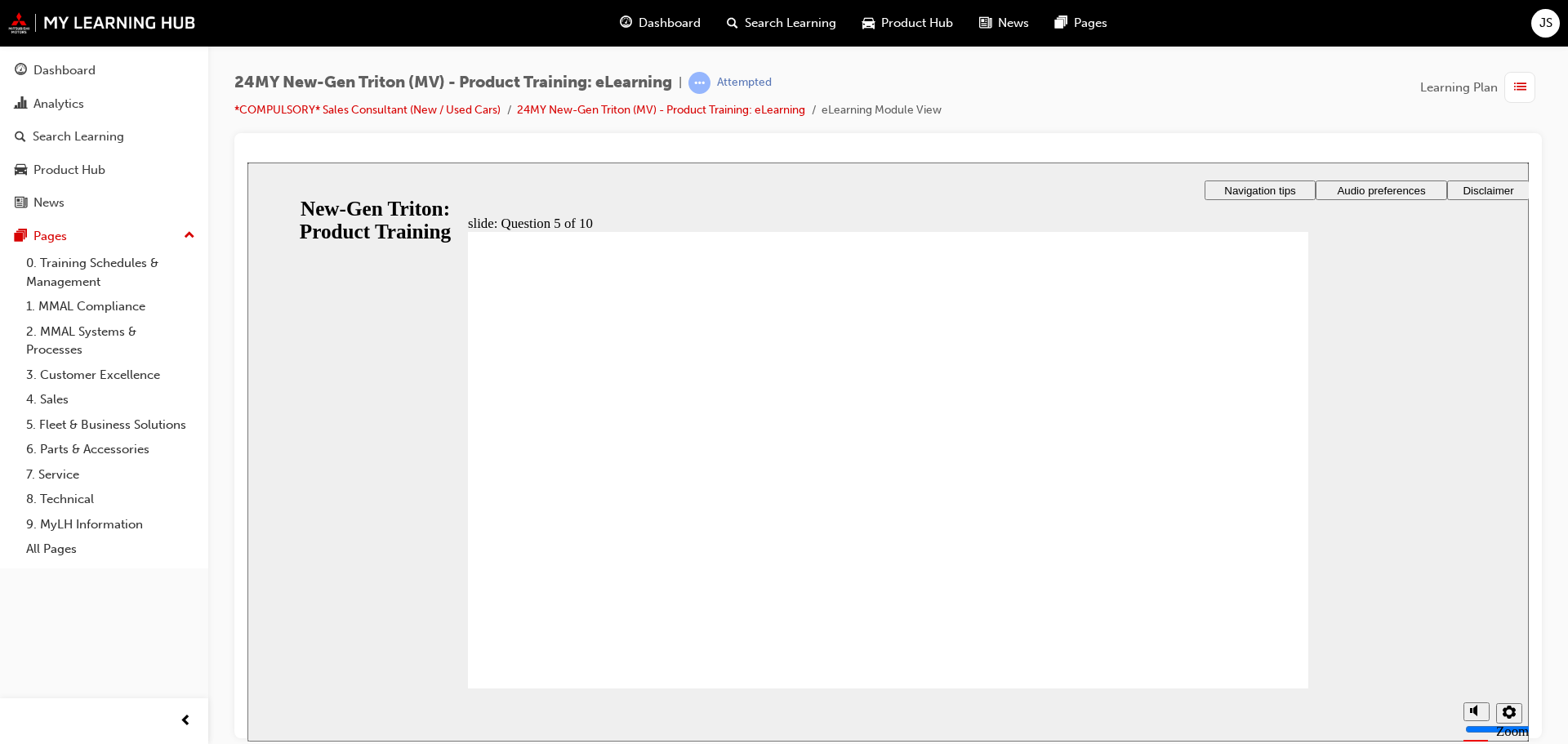
checkbox input "true"
drag, startPoint x: 855, startPoint y: 562, endPoint x: 867, endPoint y: 569, distance: 13.9
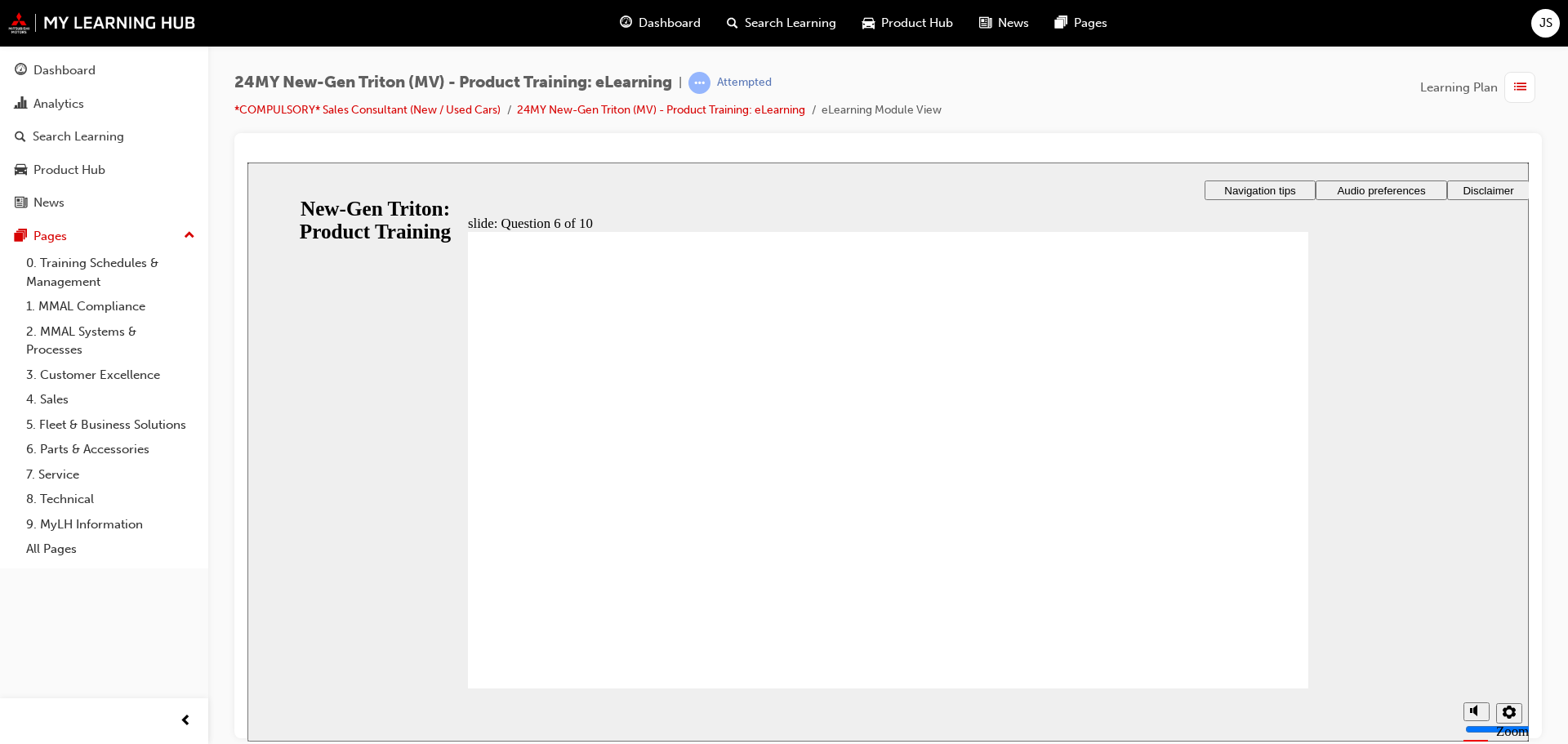
radio input "true"
checkbox input "true"
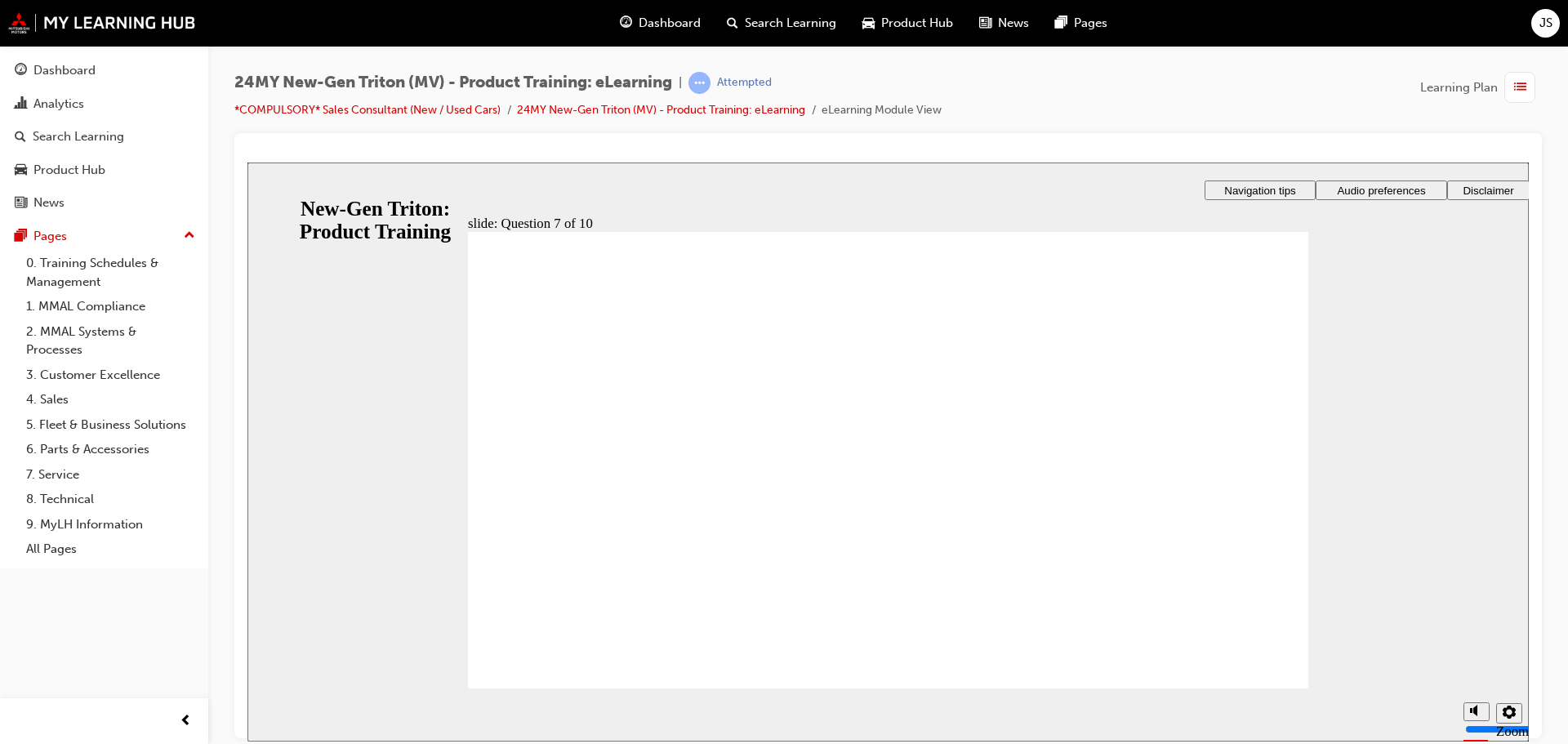
checkbox input "true"
drag, startPoint x: 603, startPoint y: 473, endPoint x: 584, endPoint y: 661, distance: 189.0
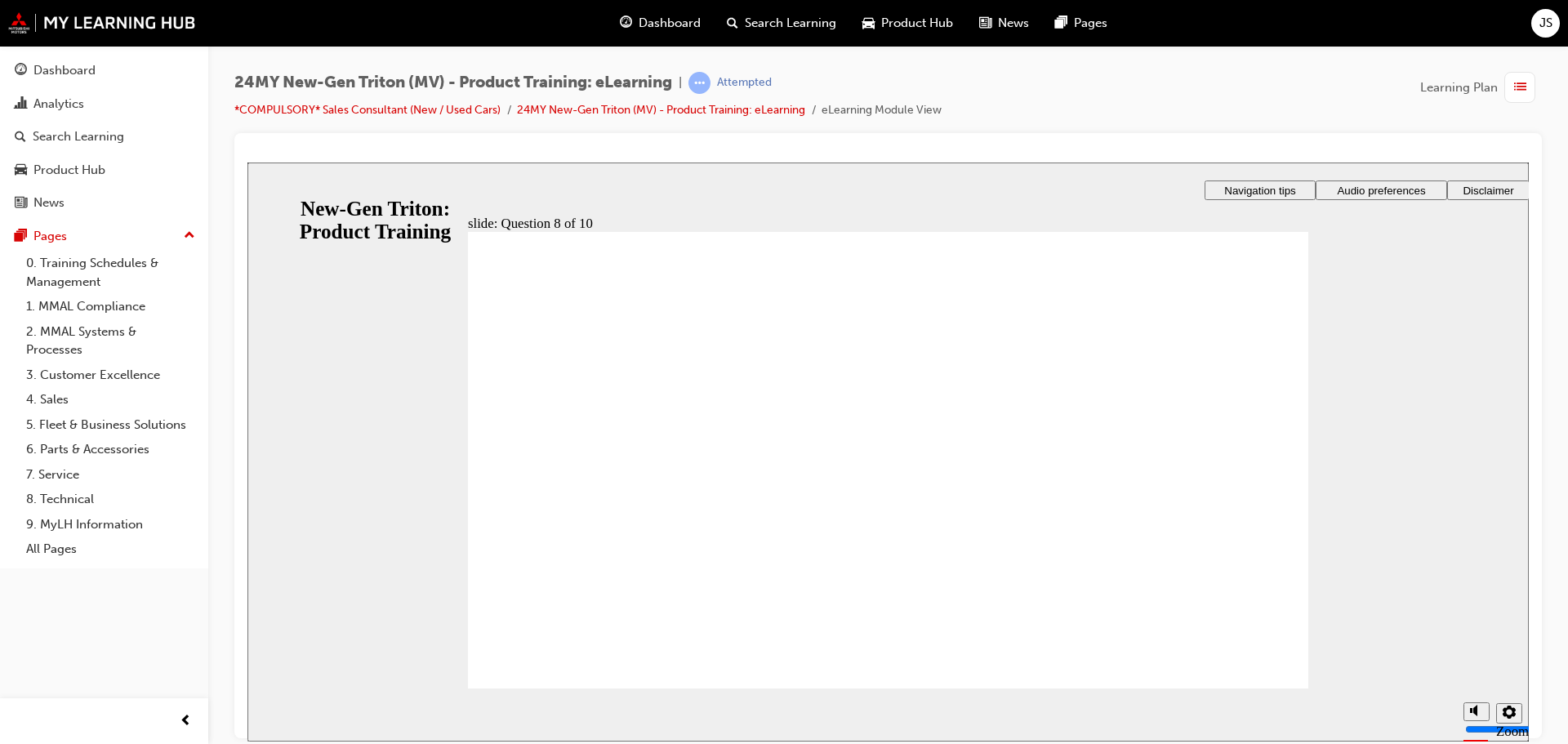
radio input "true"
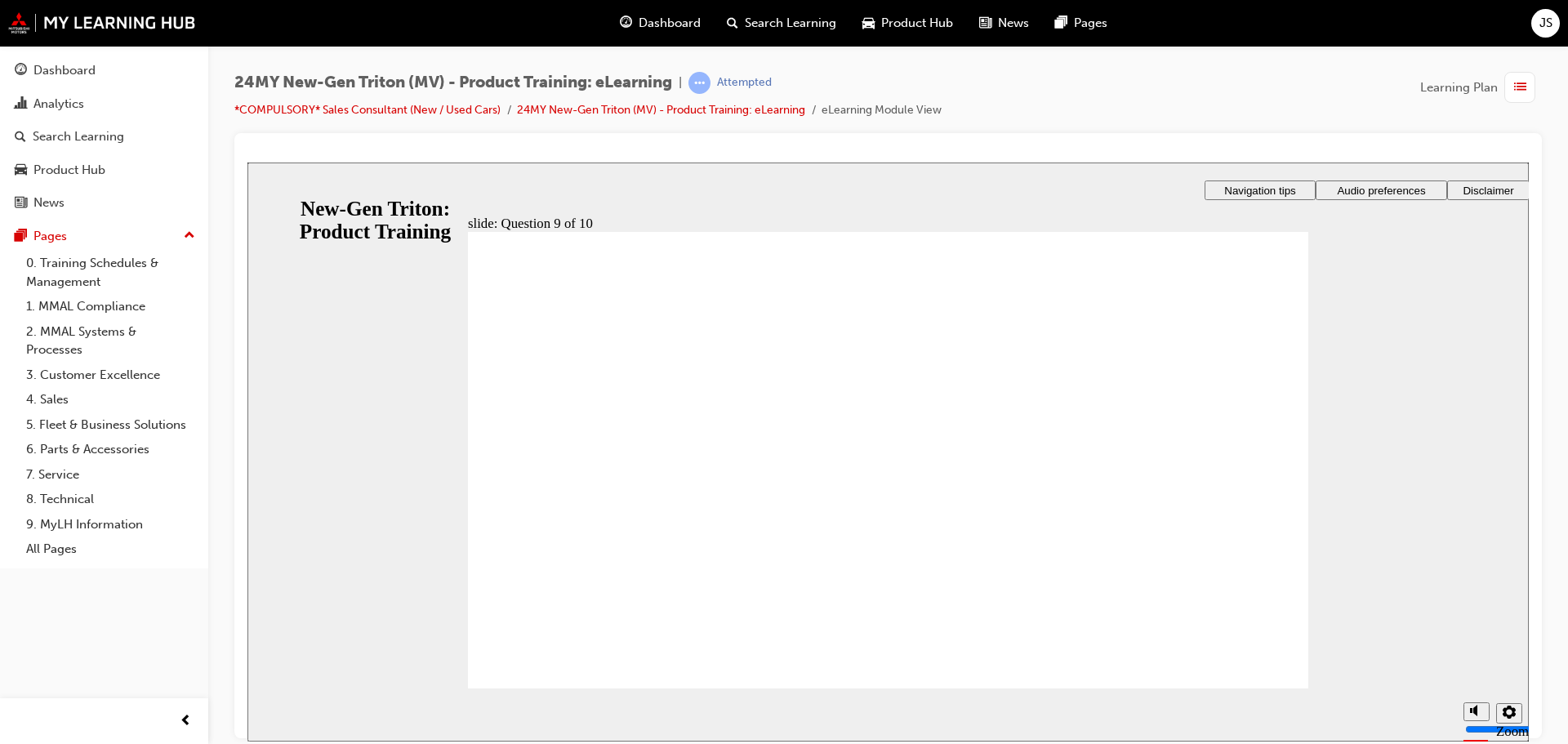
radio input "true"
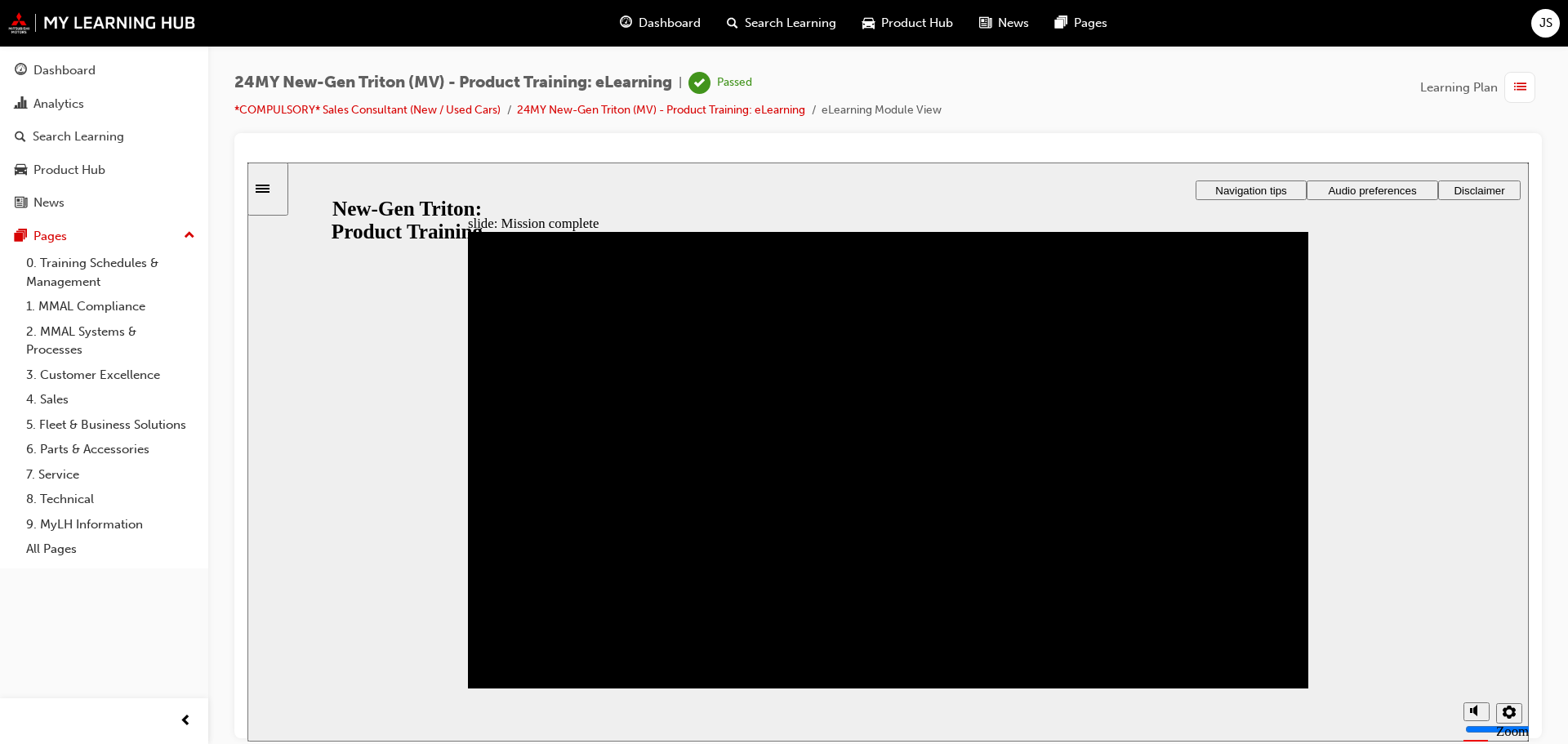
click at [83, 65] on div "Dashboard" at bounding box center [64, 70] width 62 height 18
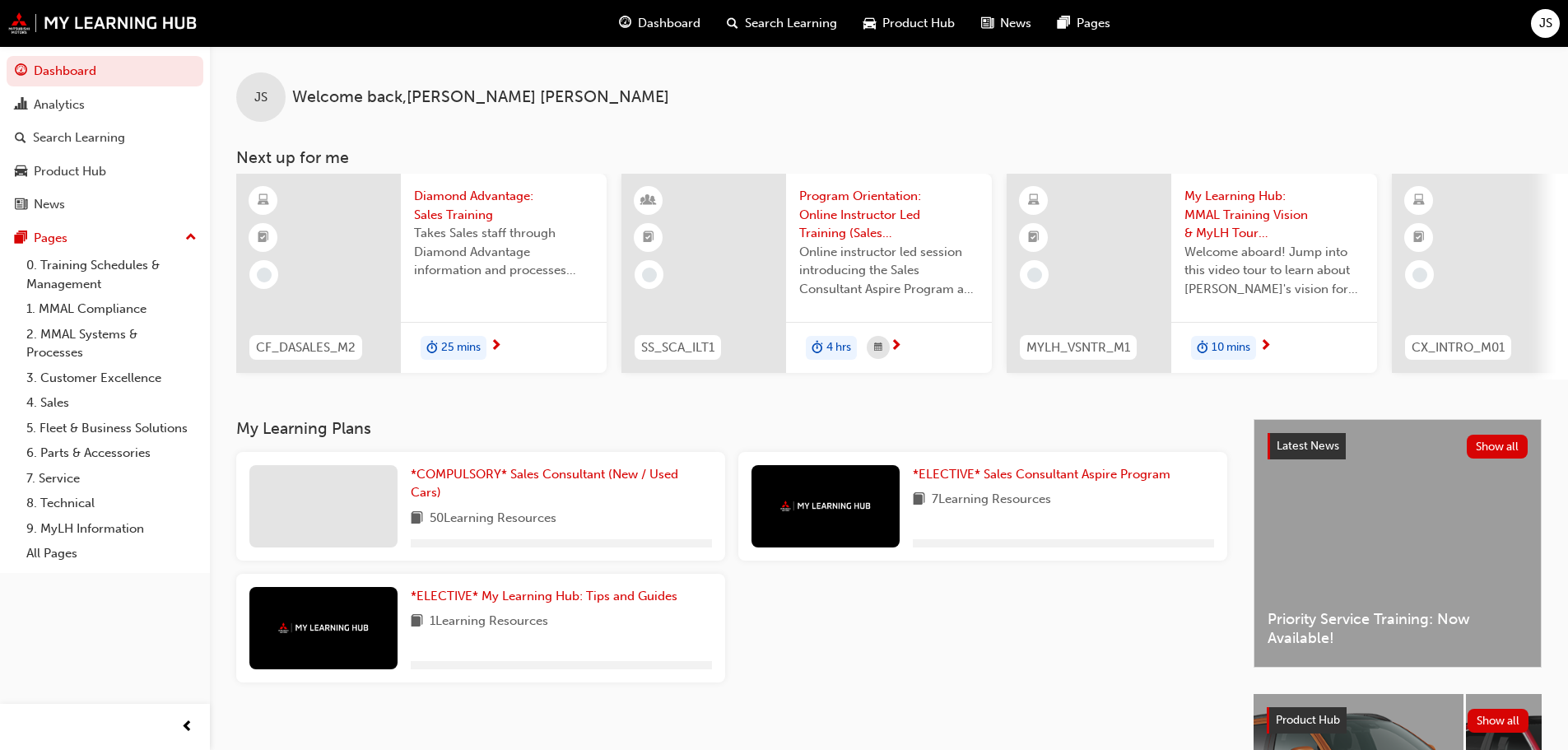
click at [447, 190] on span "Diamond Advantage: Sales Training" at bounding box center [504, 205] width 179 height 37
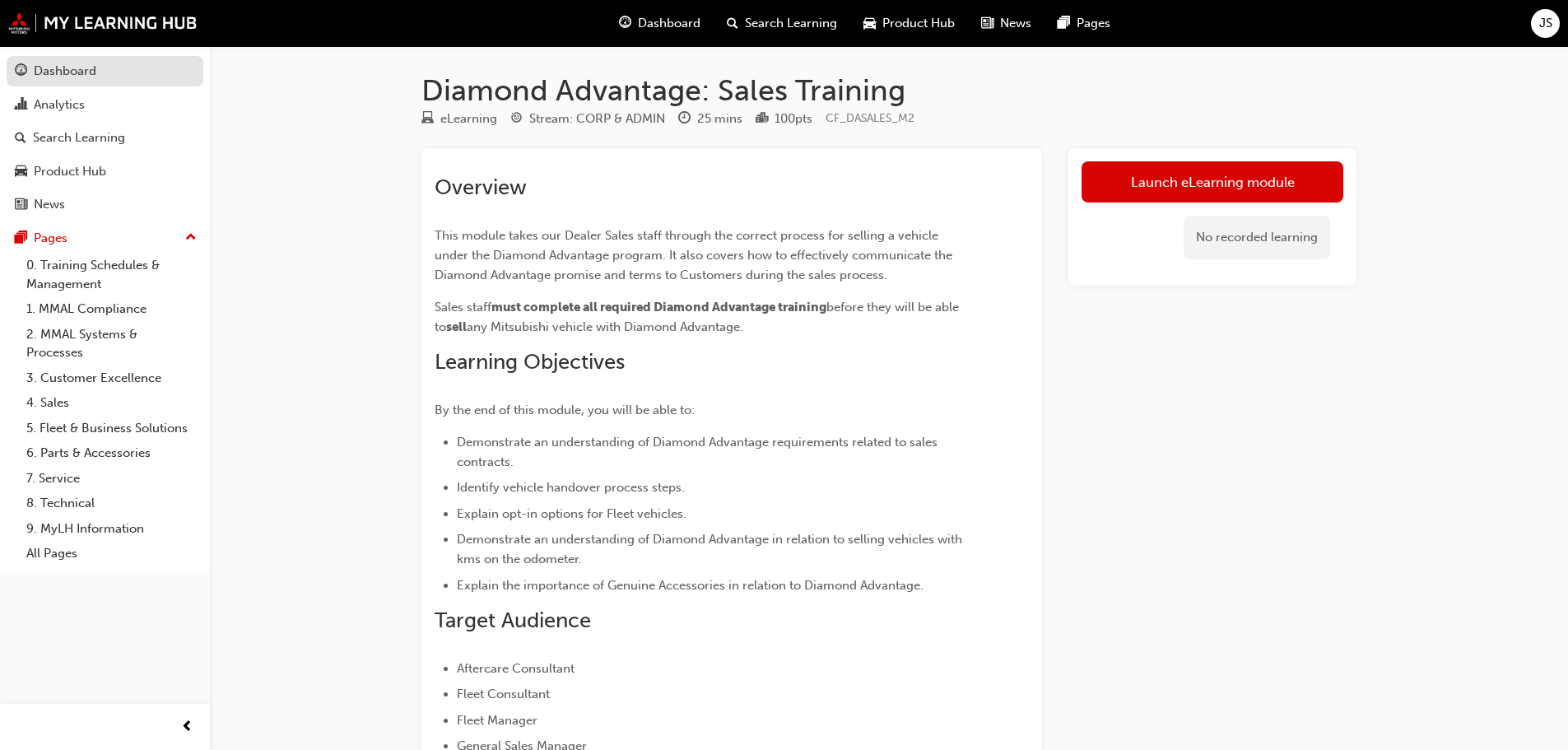
click at [90, 69] on div "Dashboard" at bounding box center [64, 71] width 62 height 19
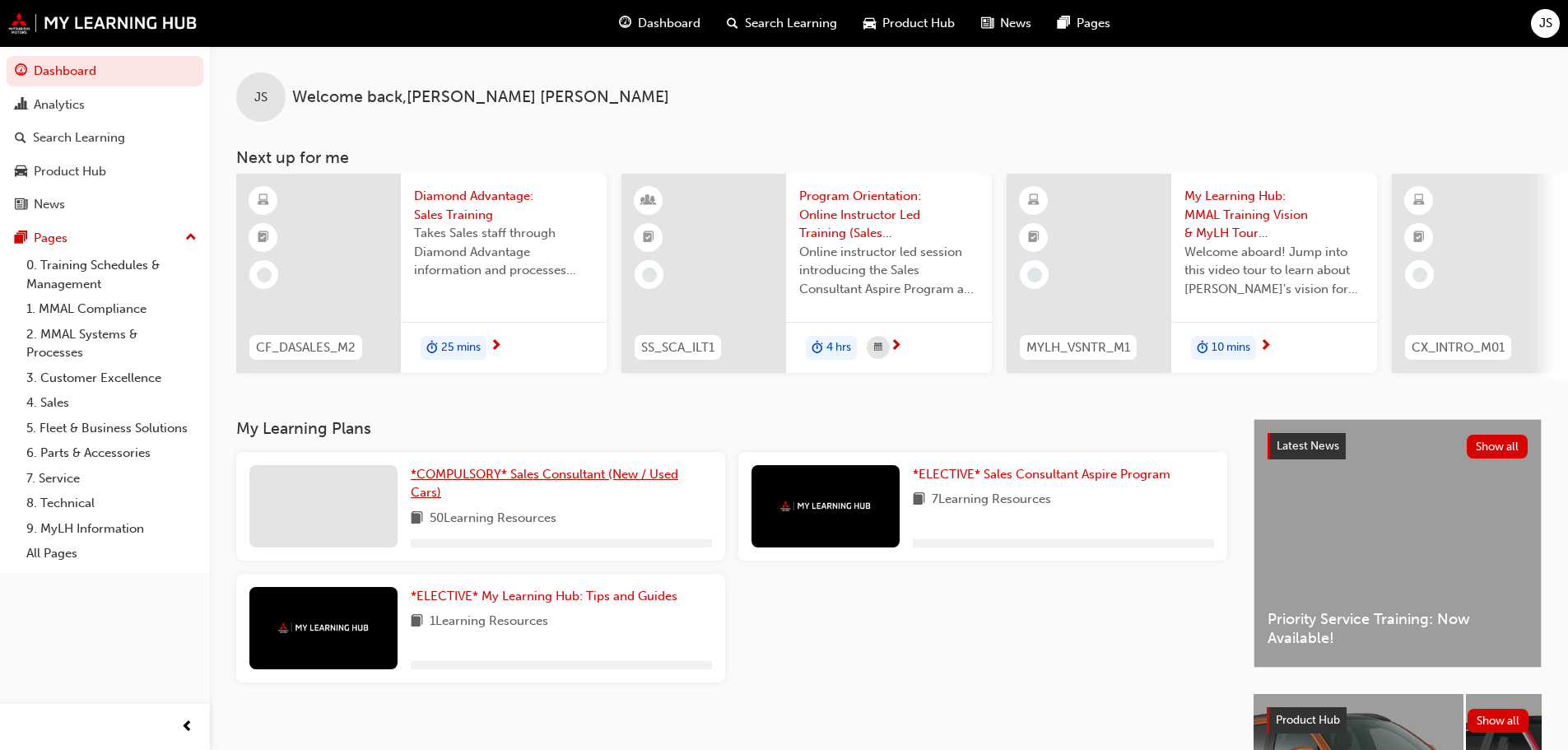
click at [444, 486] on span "*COMPULSORY* Sales Consultant (New / Used Cars)" at bounding box center [545, 483] width 268 height 33
